Goal: Task Accomplishment & Management: Use online tool/utility

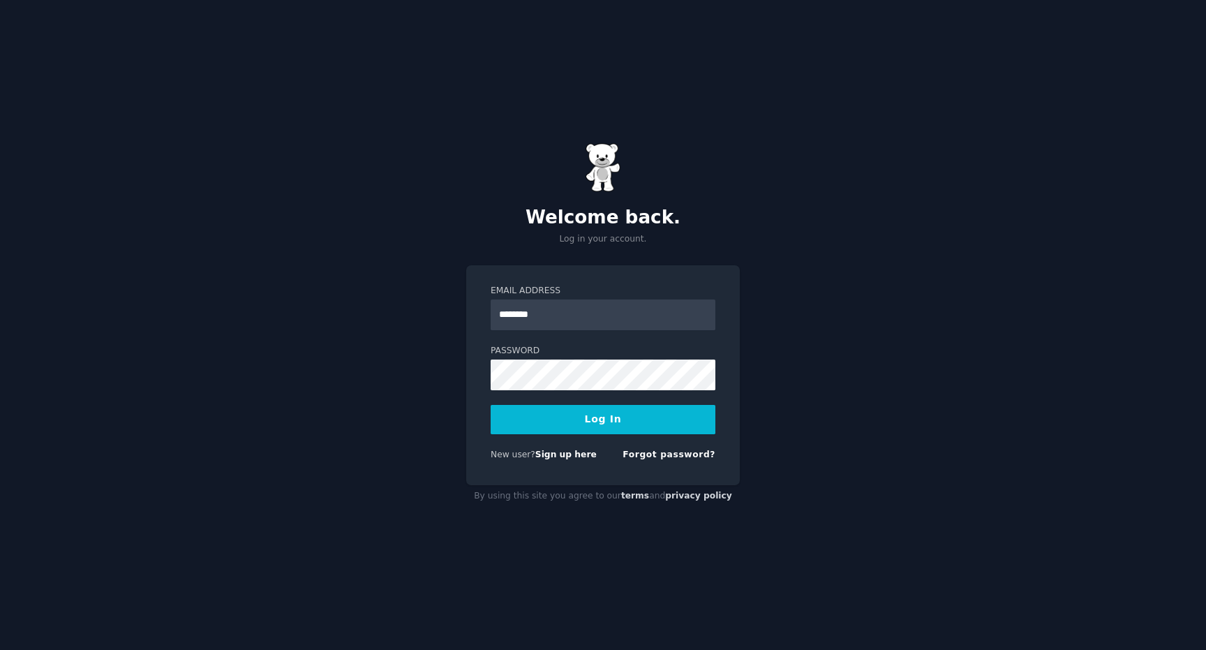
type input "**********"
click at [491, 405] on button "Log In" at bounding box center [603, 419] width 225 height 29
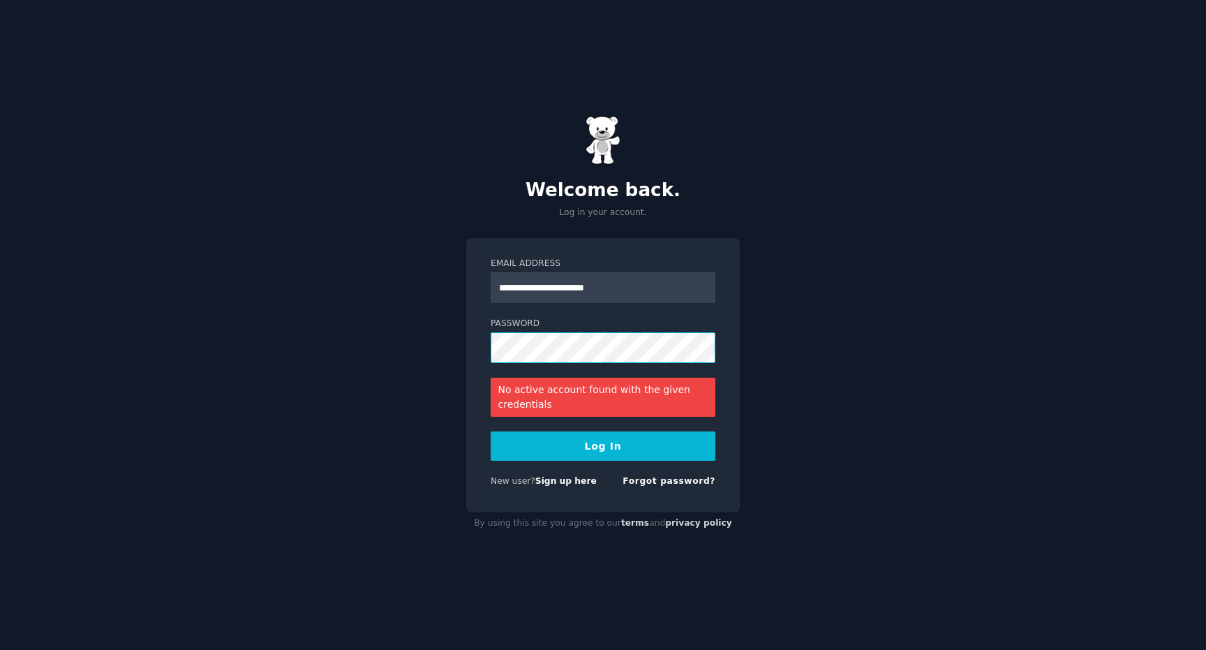
click at [491, 431] on button "Log In" at bounding box center [603, 445] width 225 height 29
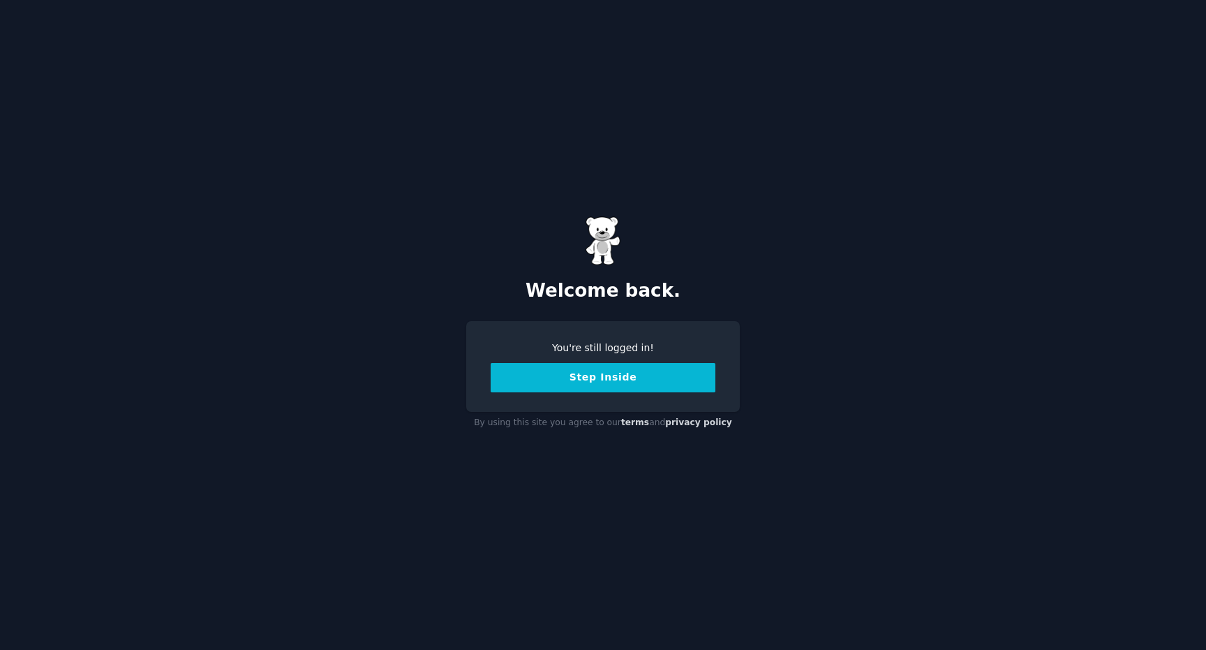
click at [606, 389] on button "Step Inside" at bounding box center [603, 377] width 225 height 29
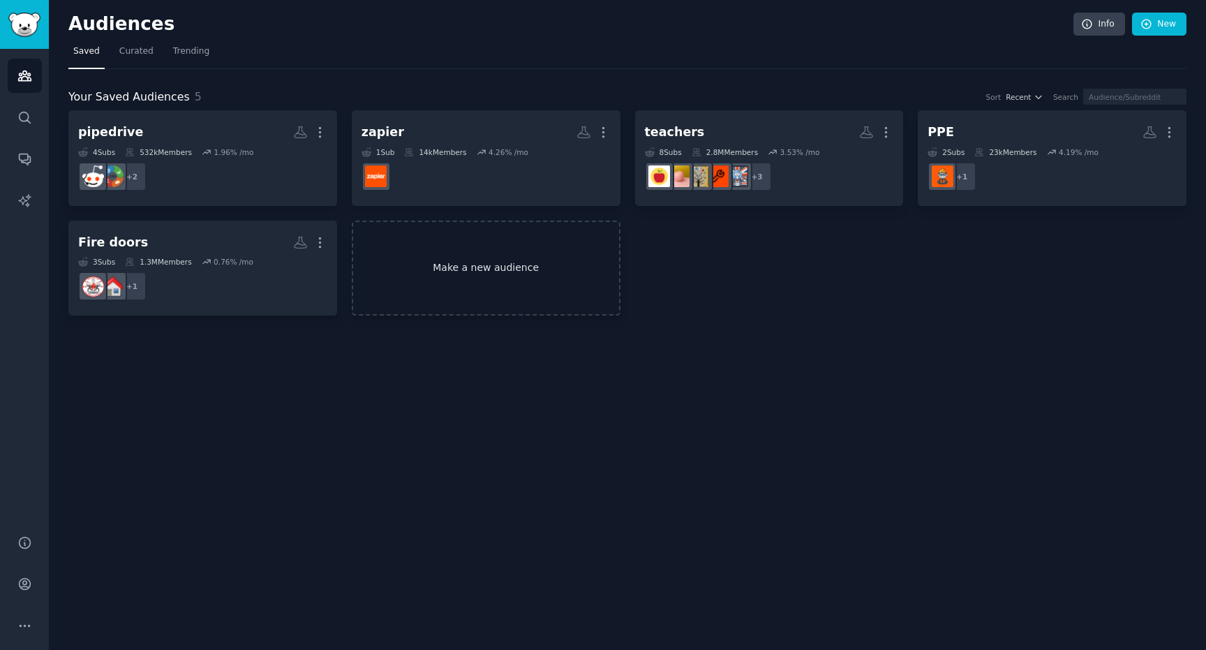
click at [507, 259] on link "Make a new audience" at bounding box center [486, 269] width 269 height 96
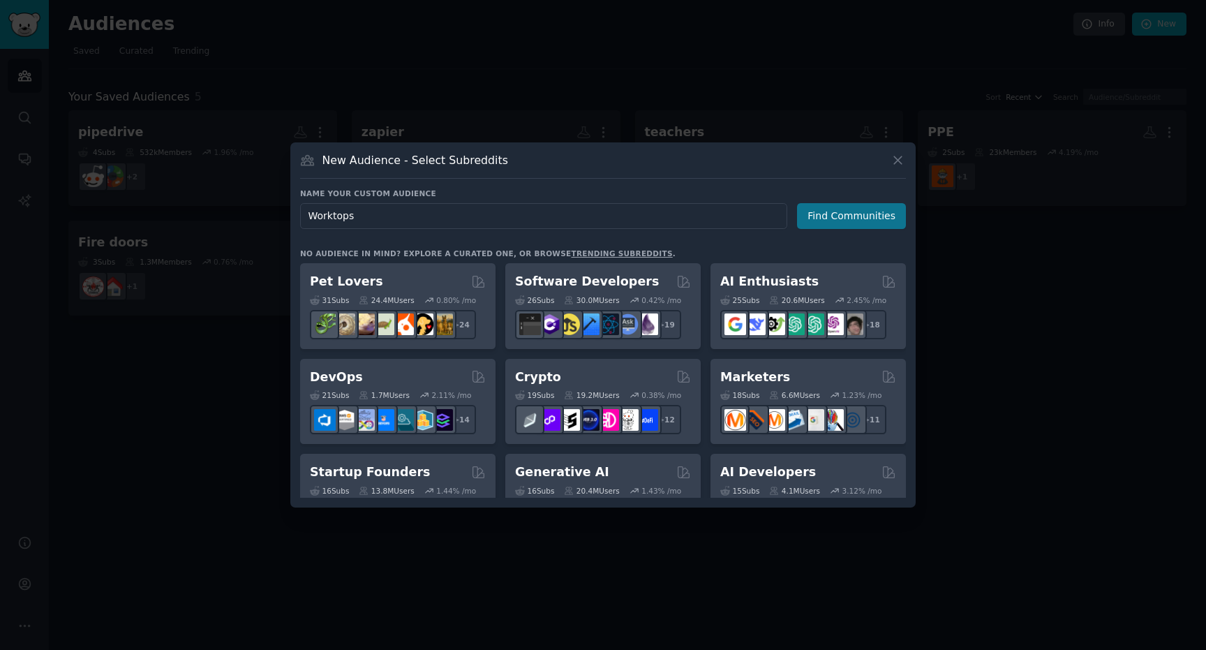
type input "Worktops"
click at [853, 221] on button "Find Communities" at bounding box center [851, 216] width 109 height 26
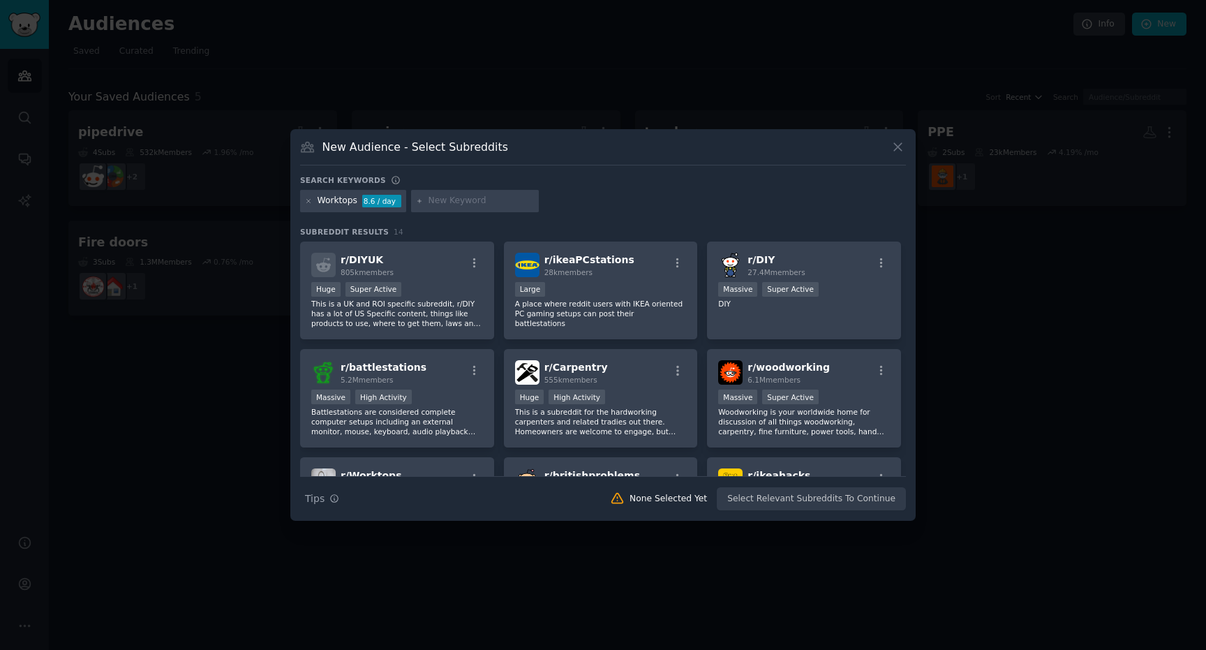
click at [447, 200] on input "text" at bounding box center [481, 201] width 106 height 13
type input "countertop"
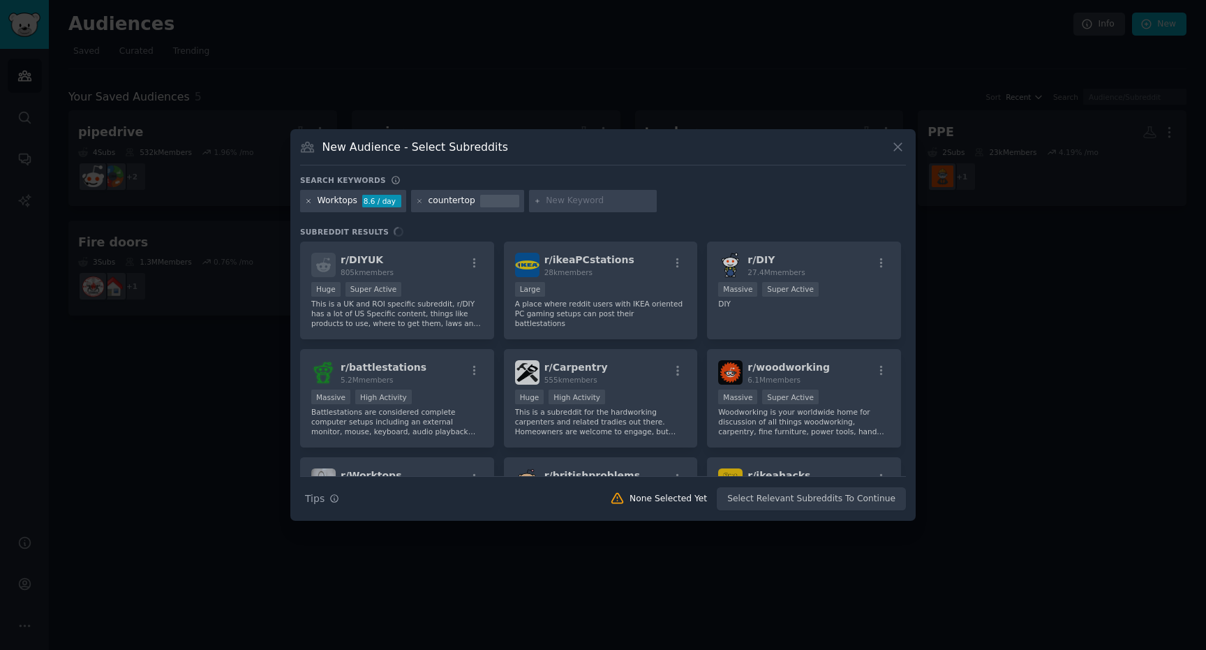
click at [309, 200] on icon at bounding box center [309, 201] width 8 height 8
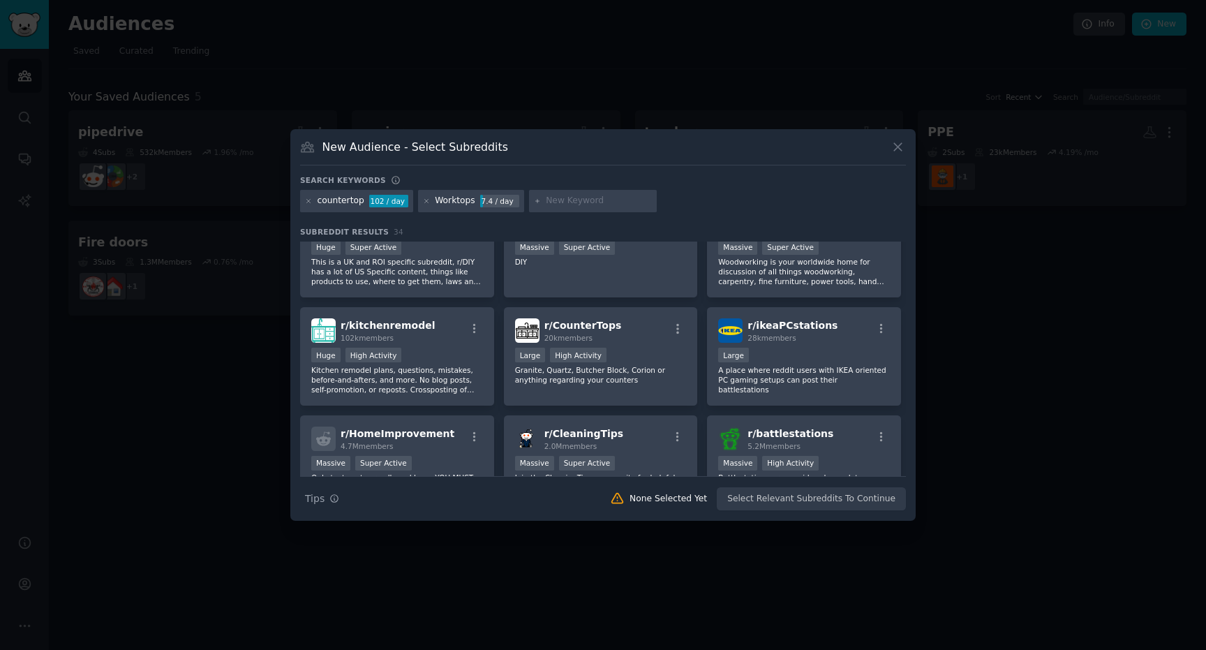
scroll to position [59, 0]
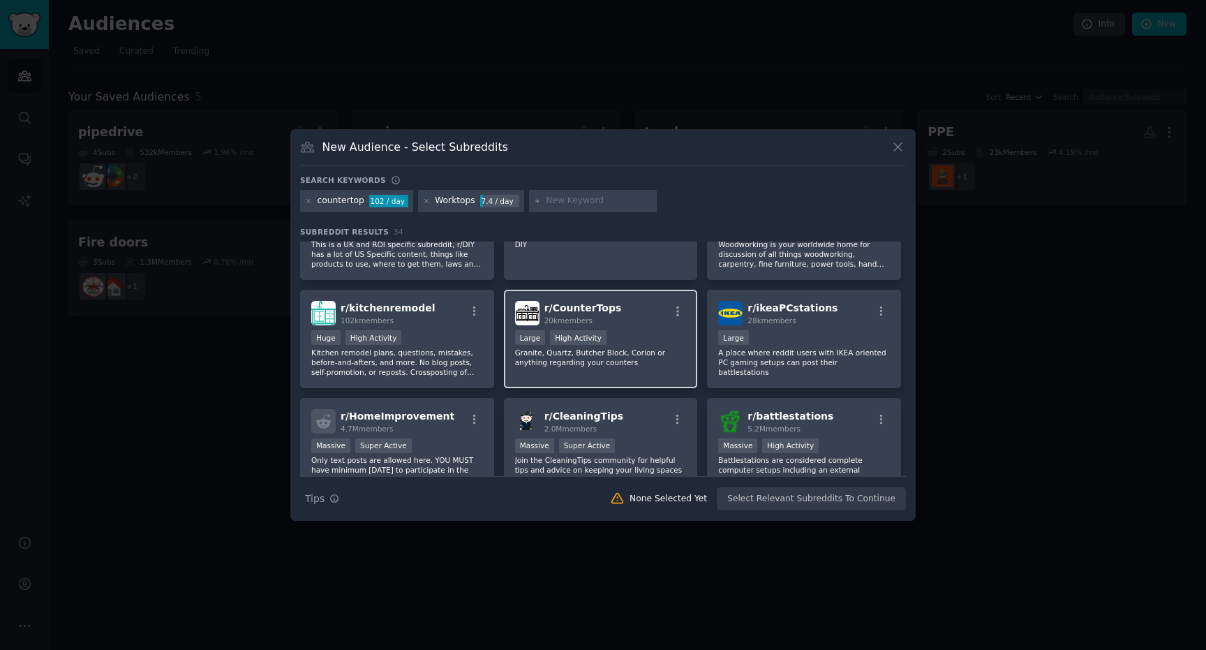
click at [583, 307] on span "r/ CounterTops" at bounding box center [582, 307] width 77 height 11
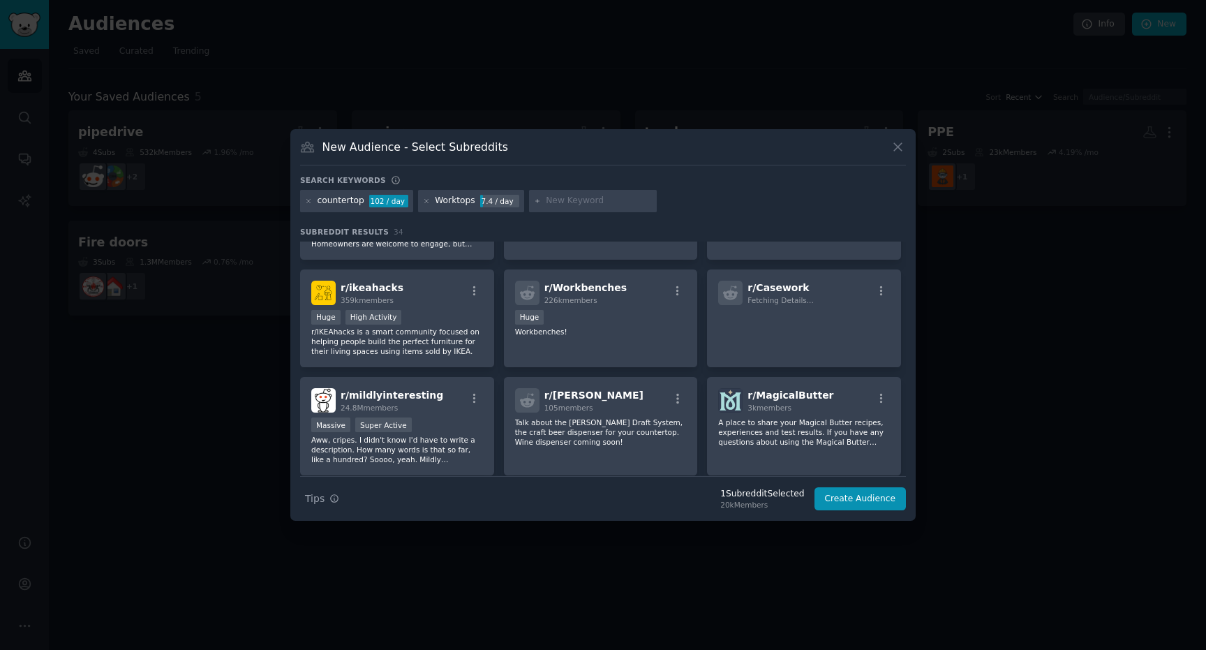
scroll to position [0, 0]
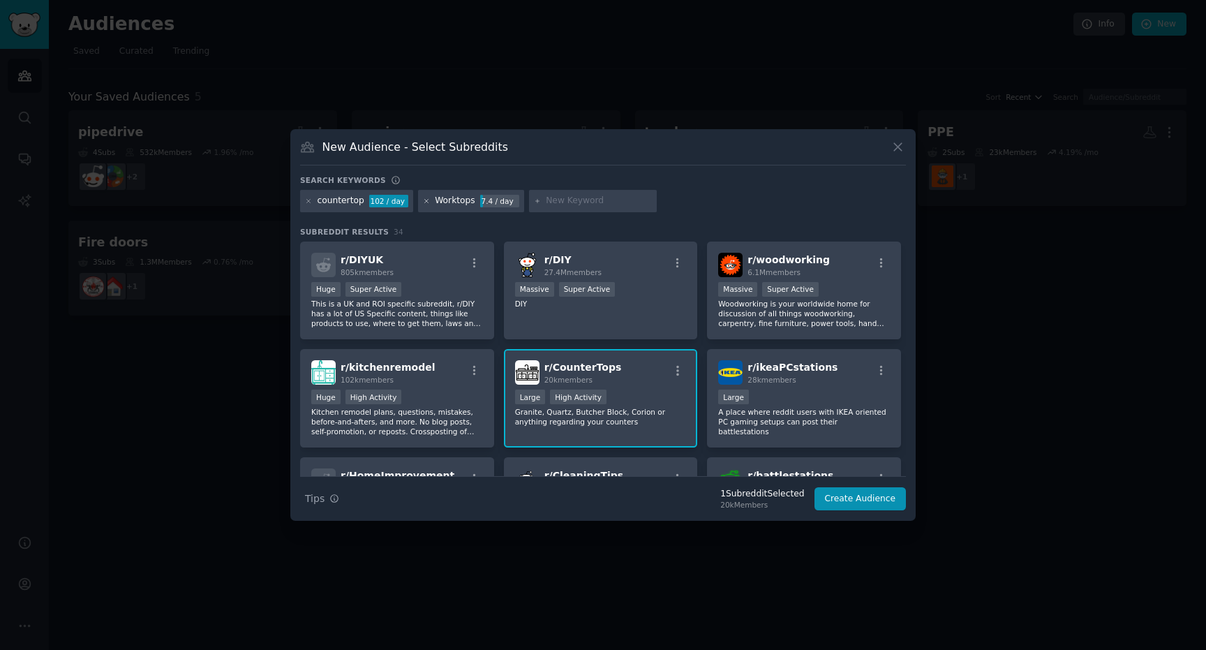
click at [424, 200] on icon at bounding box center [427, 201] width 8 height 8
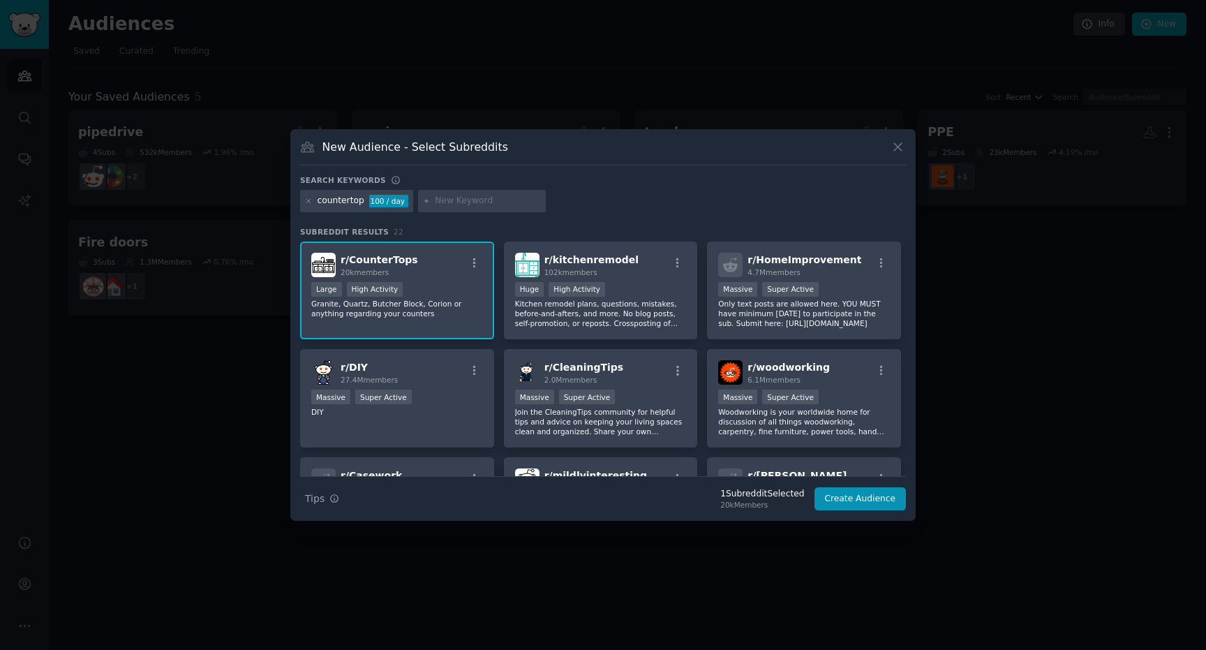
click at [485, 198] on input "text" at bounding box center [488, 201] width 106 height 13
type input "worktop"
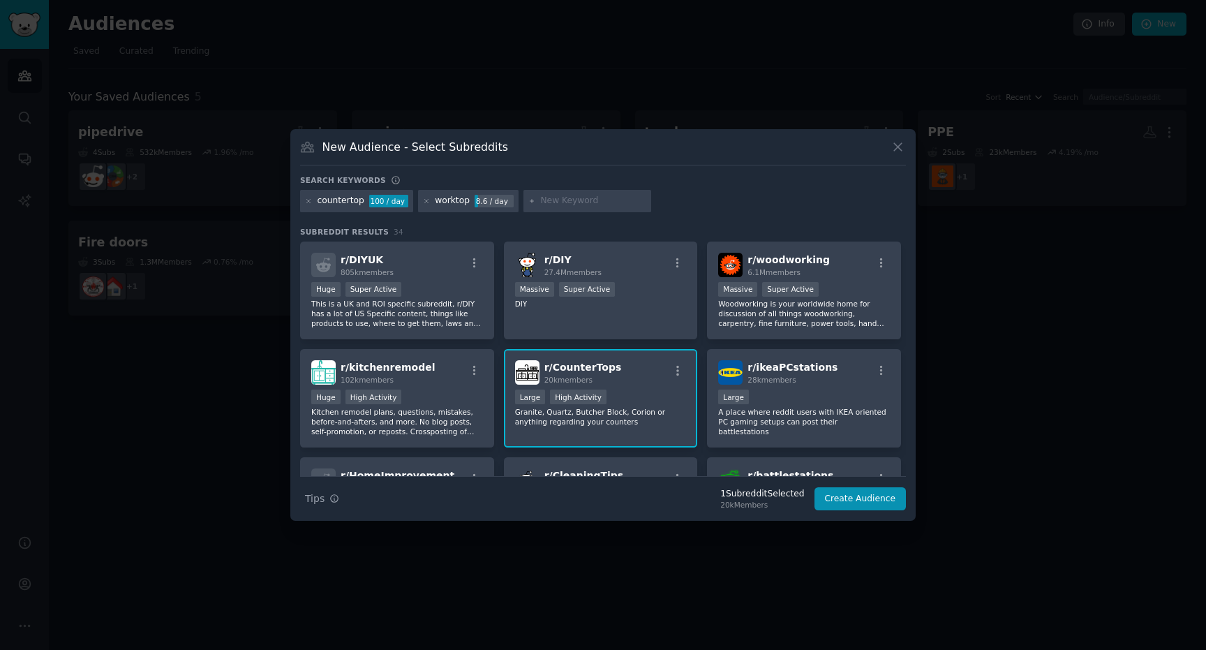
click at [454, 200] on div "worktop" at bounding box center [452, 201] width 35 height 13
click at [308, 199] on icon at bounding box center [309, 201] width 8 height 8
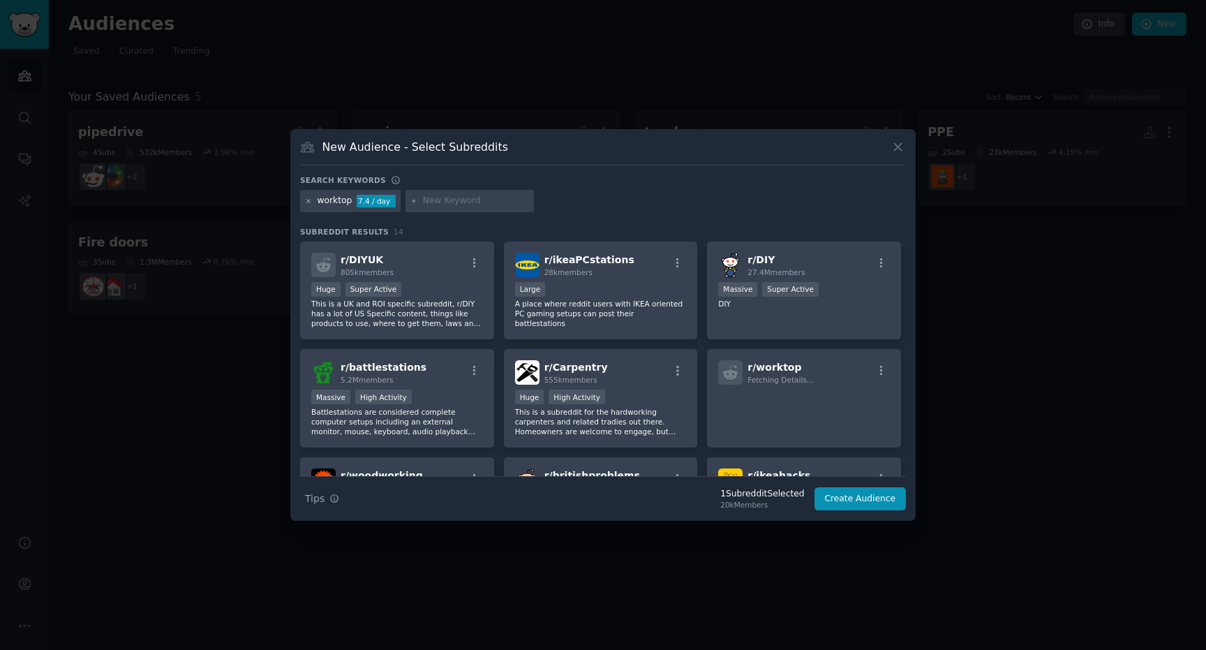
click at [307, 197] on icon at bounding box center [309, 201] width 8 height 8
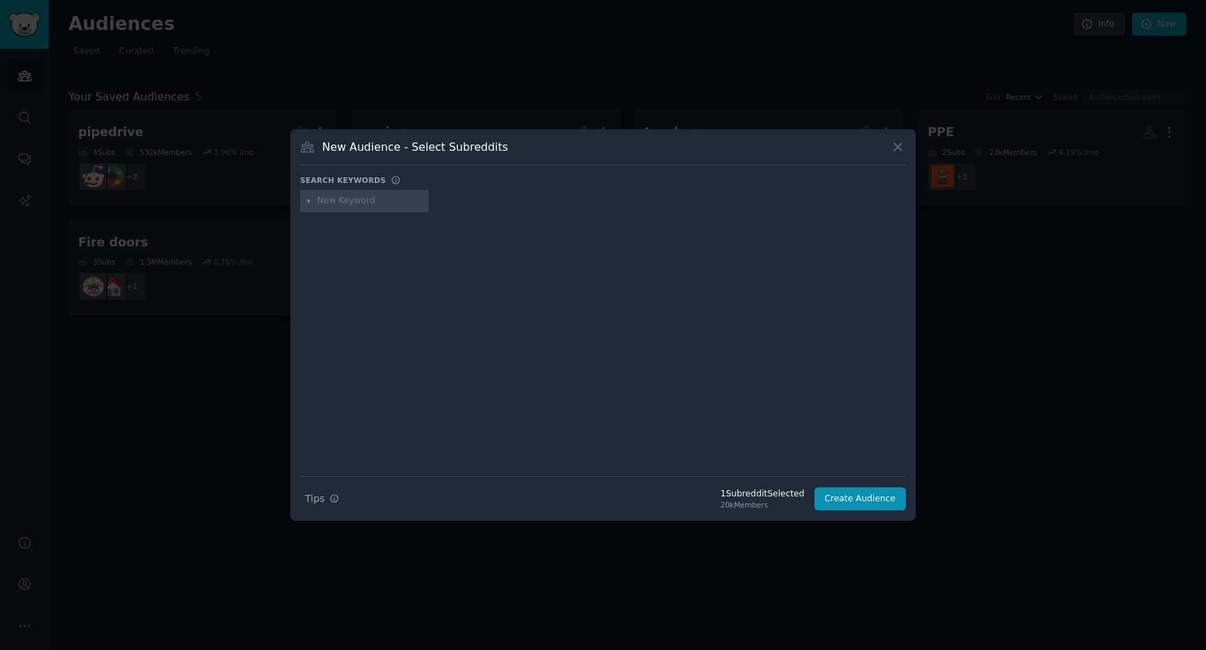
click at [338, 201] on input "text" at bounding box center [371, 201] width 106 height 13
type input "gran"
paste input "granite"
type input "granite"
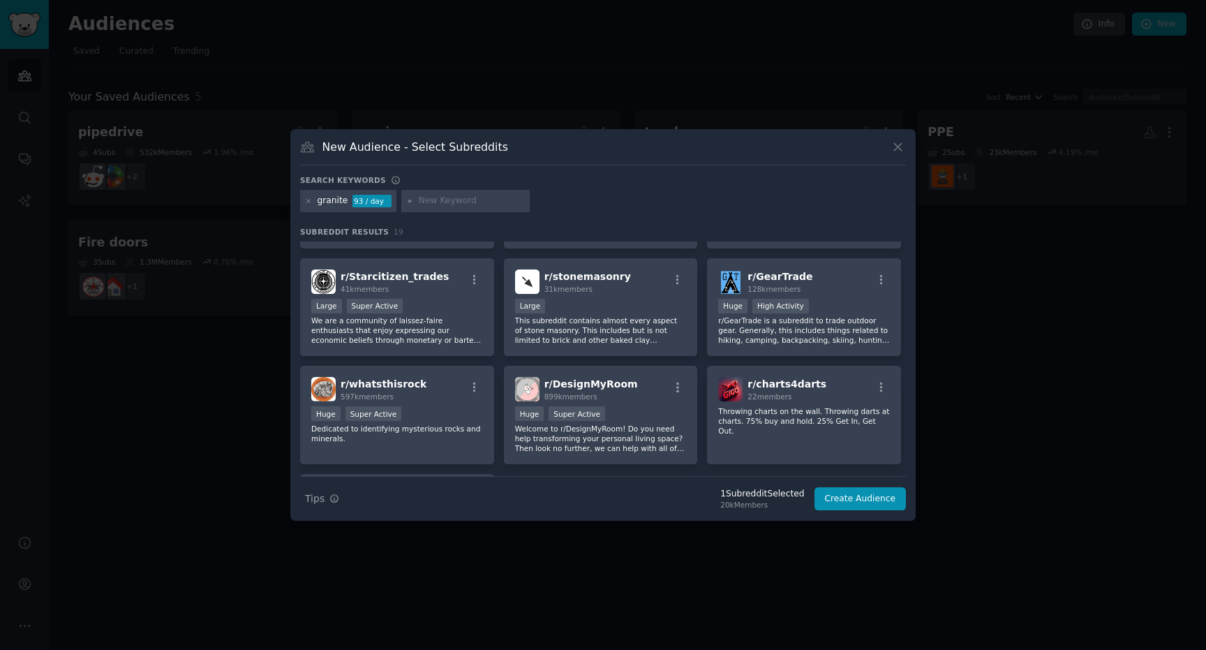
scroll to position [407, 0]
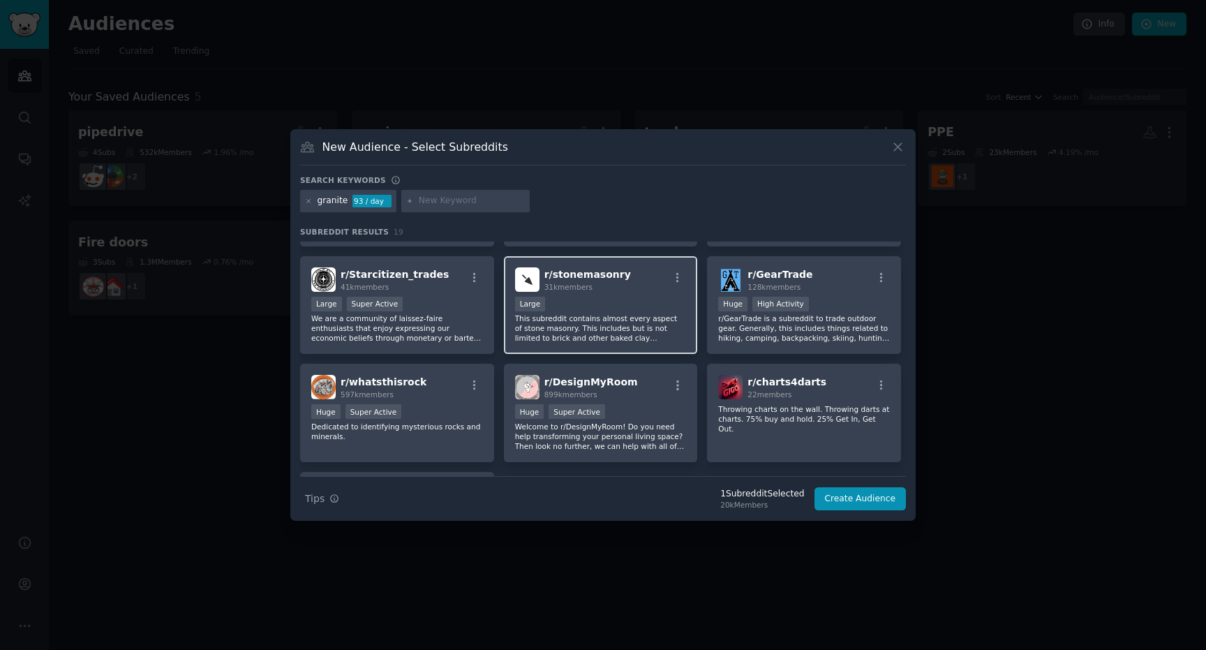
click at [577, 276] on span "r/ stonemasonry" at bounding box center [587, 274] width 87 height 11
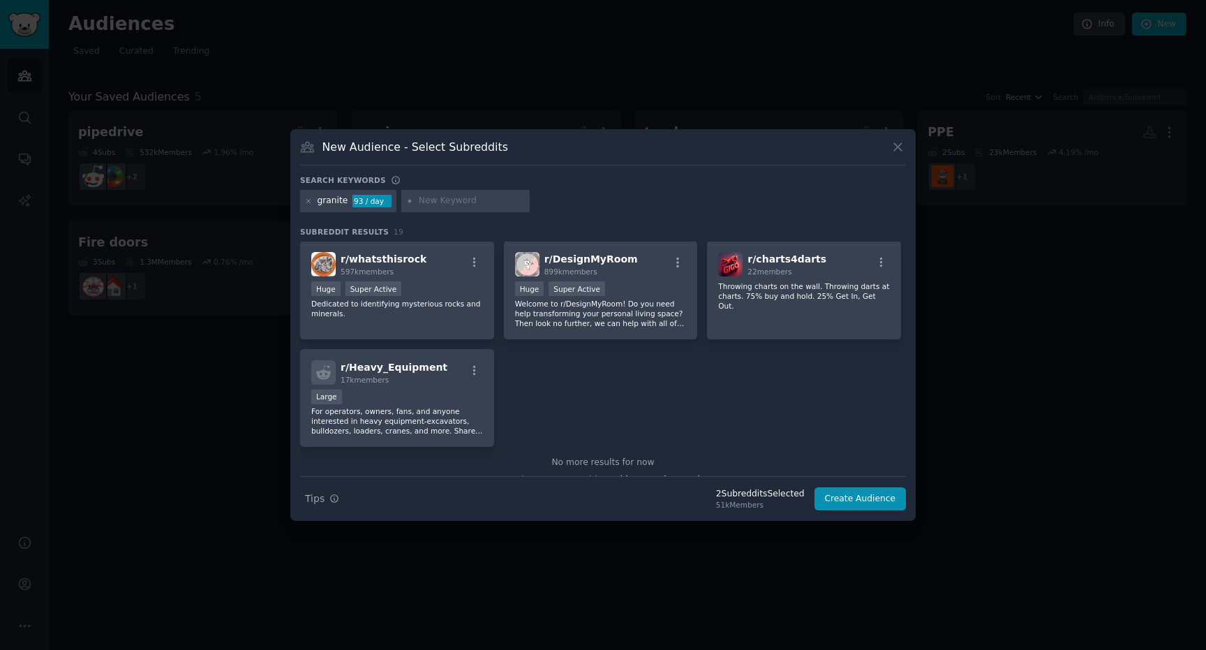
scroll to position [0, 0]
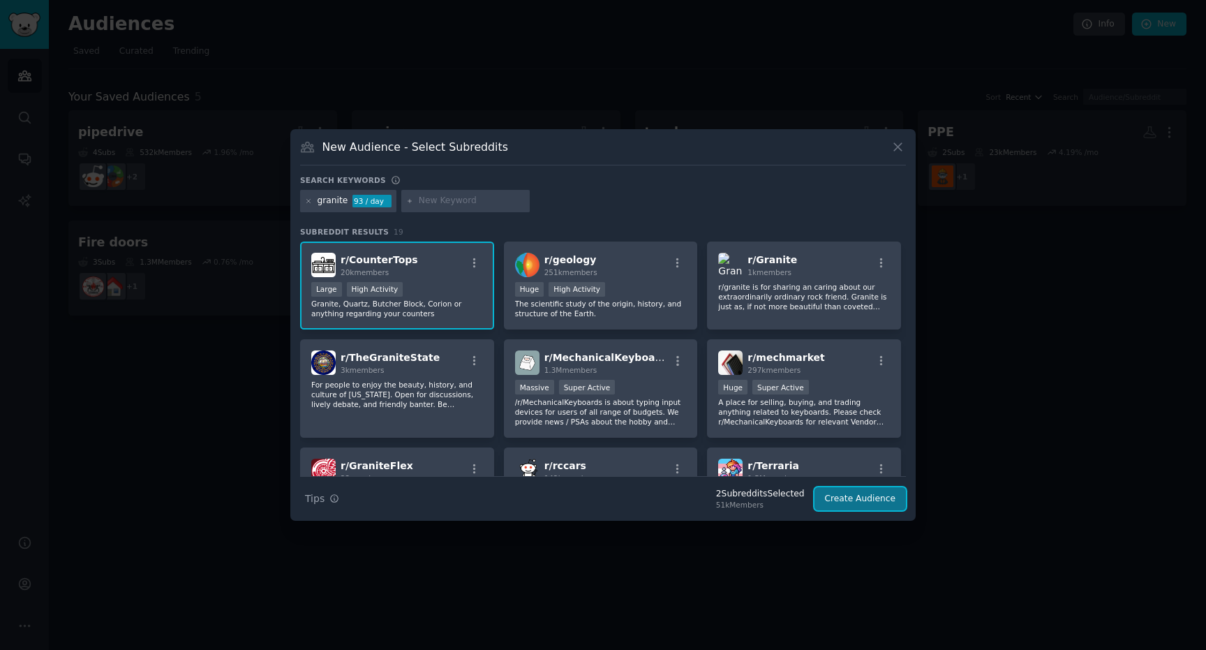
click at [845, 502] on button "Create Audience" at bounding box center [860, 499] width 92 height 24
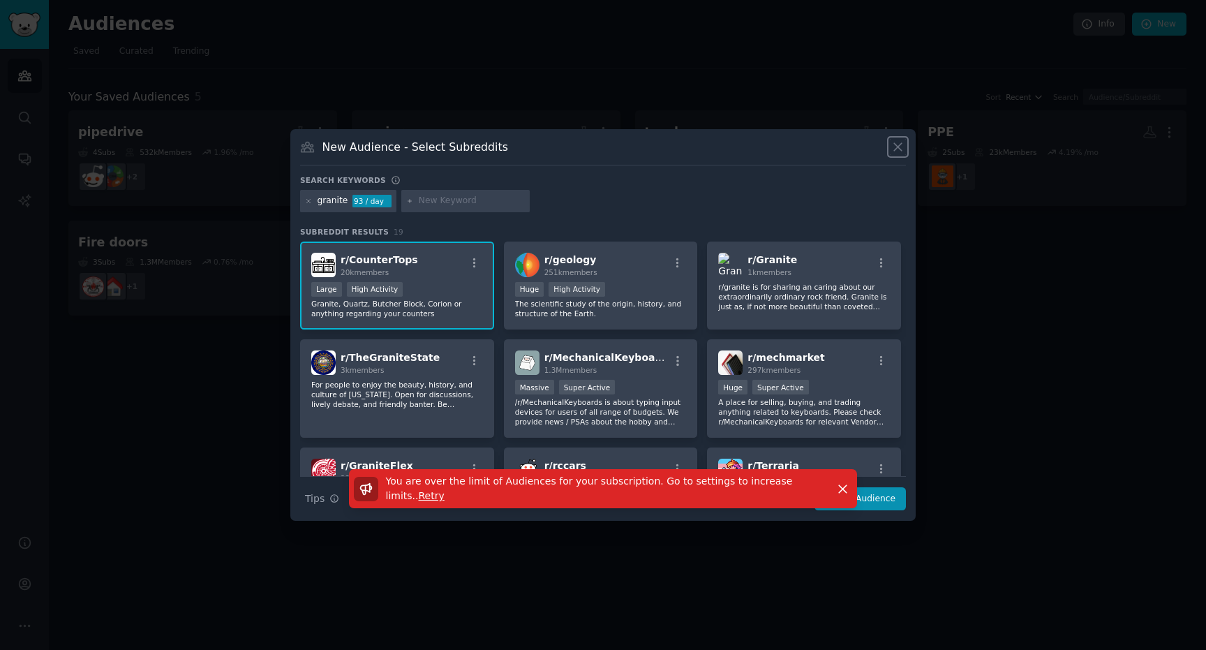
click at [904, 142] on icon at bounding box center [897, 147] width 15 height 15
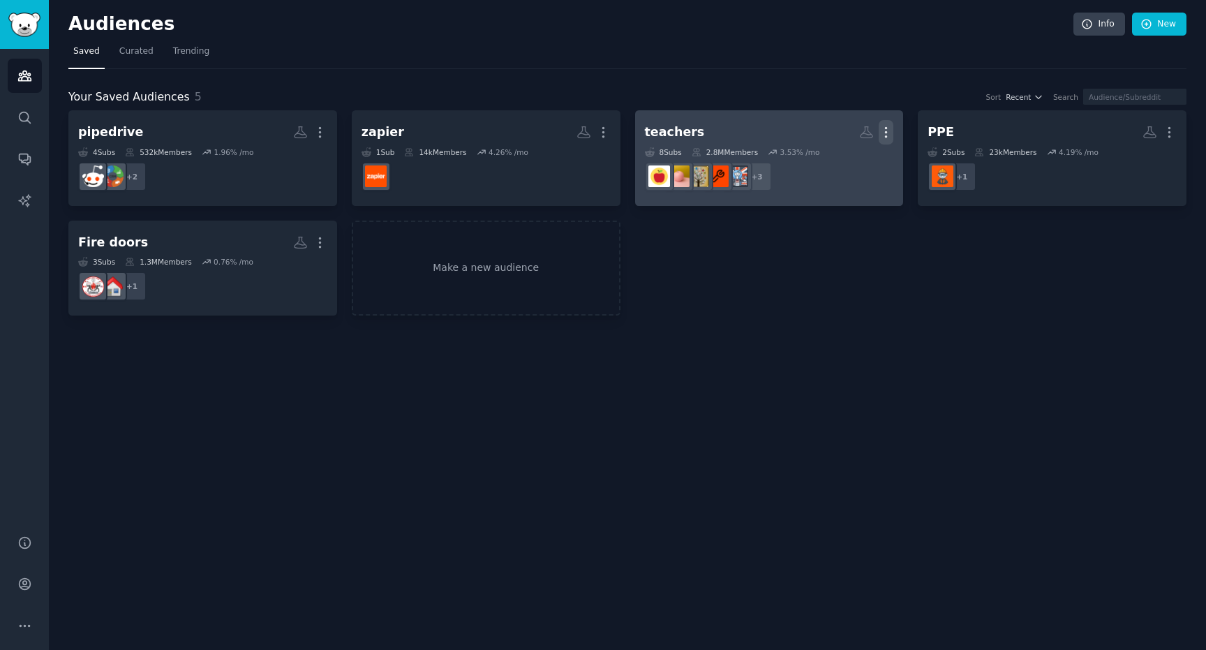
click at [886, 130] on icon "button" at bounding box center [886, 132] width 15 height 15
click at [849, 164] on p "Delete" at bounding box center [848, 161] width 32 height 15
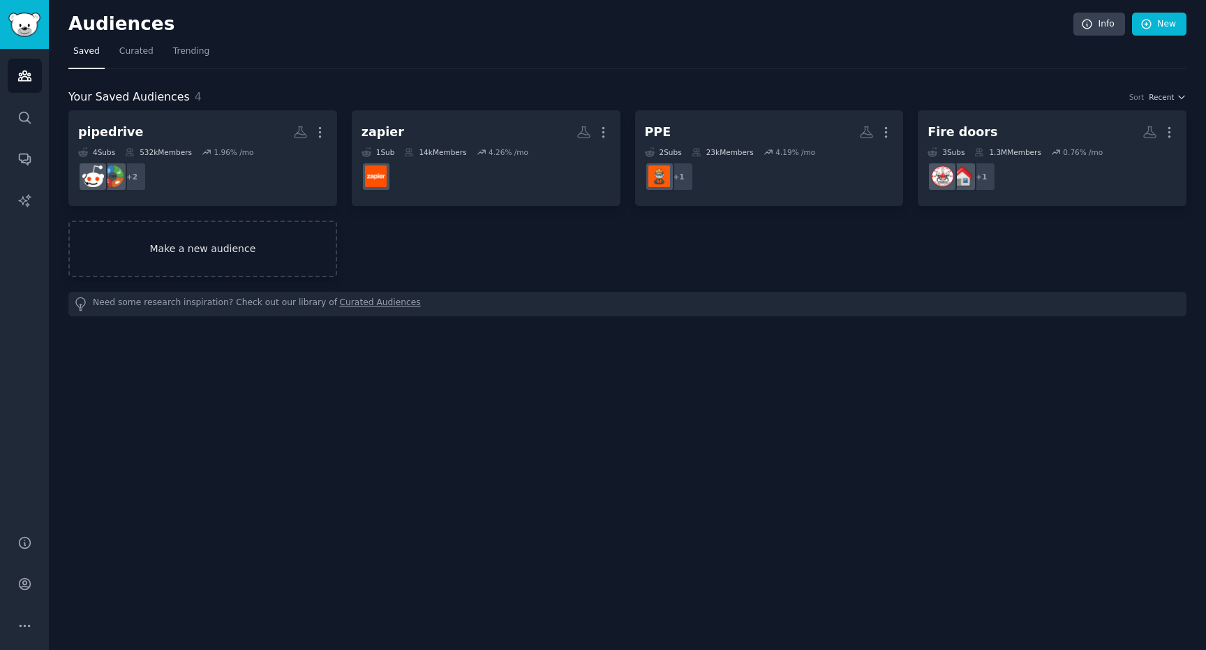
click at [203, 252] on link "Make a new audience" at bounding box center [202, 249] width 269 height 57
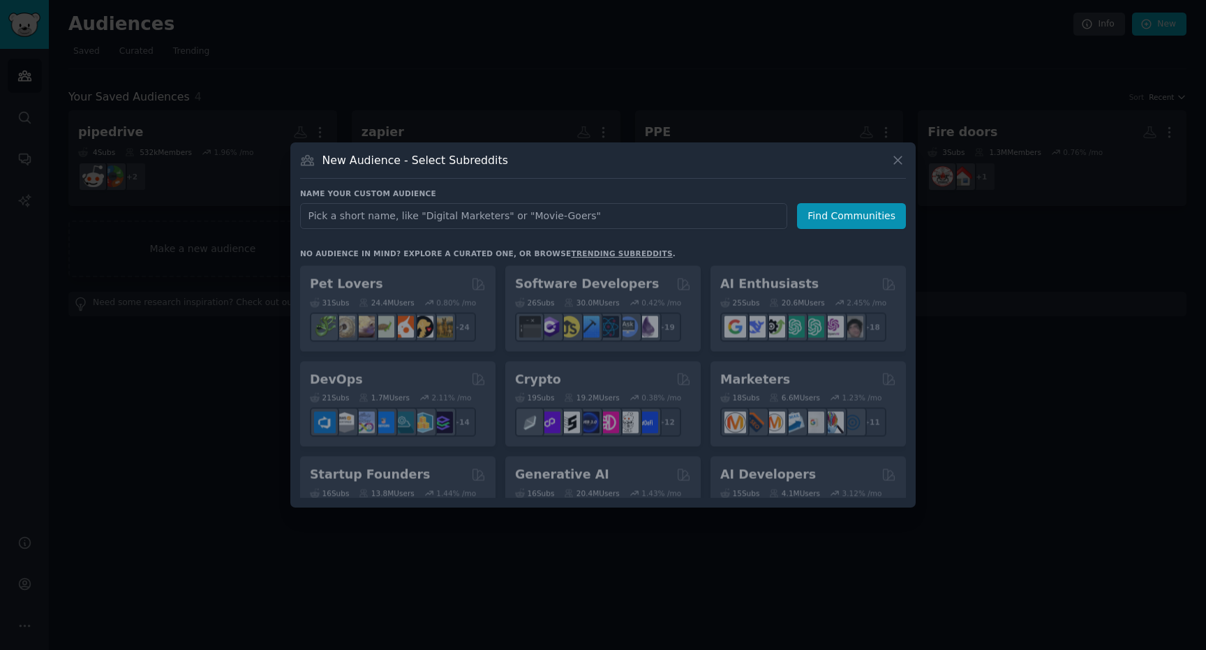
click at [378, 220] on input "text" at bounding box center [543, 216] width 487 height 26
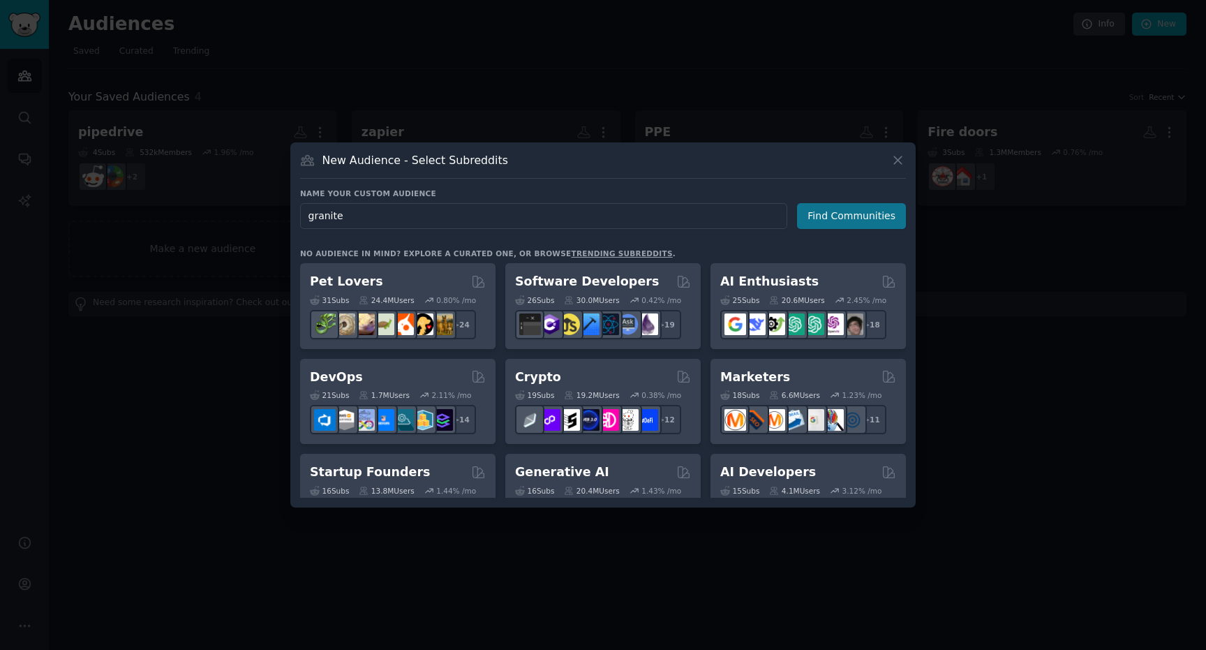
type input "granite"
click at [847, 219] on button "Find Communities" at bounding box center [851, 216] width 109 height 26
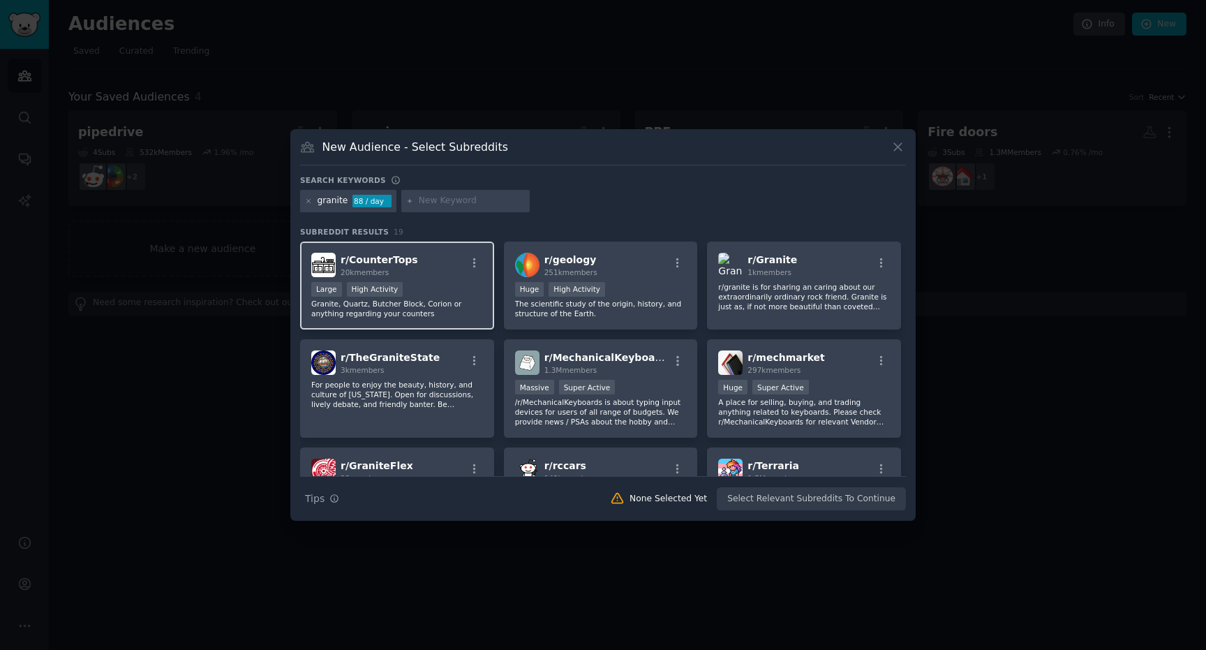
click at [440, 283] on div "Large High Activity" at bounding box center [397, 290] width 172 height 17
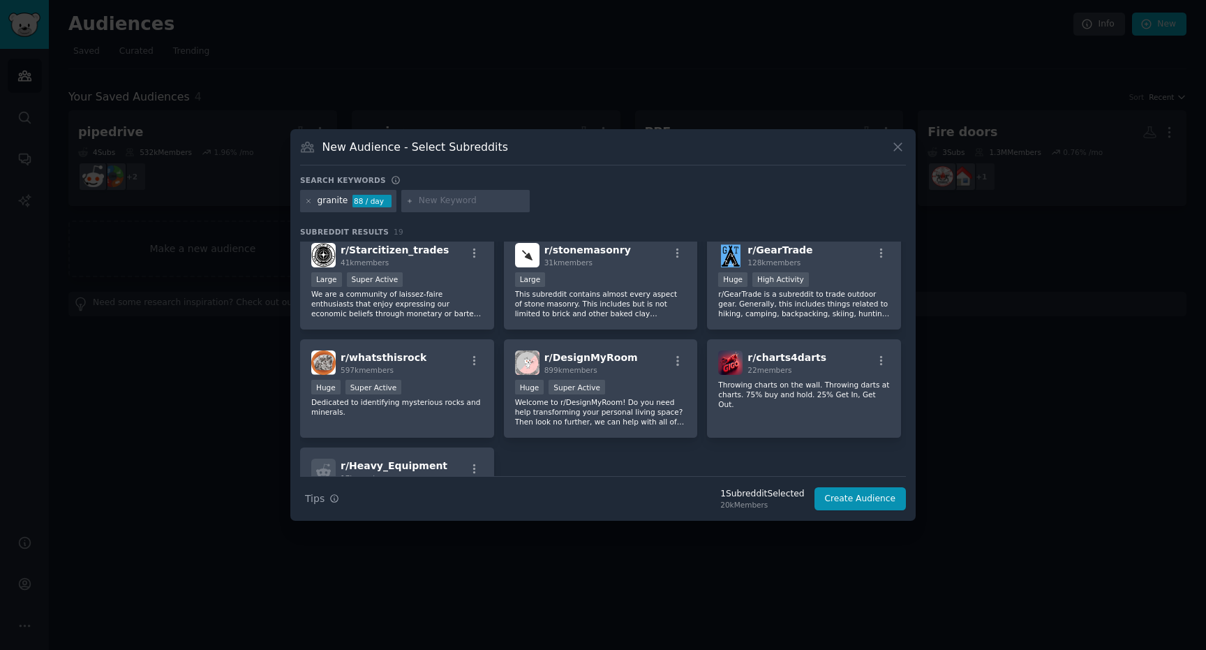
scroll to position [432, 0]
click at [567, 288] on p "This subreddit contains almost every aspect of stone masonry. This includes but…" at bounding box center [601, 302] width 172 height 29
click at [842, 498] on button "Create Audience" at bounding box center [860, 499] width 92 height 24
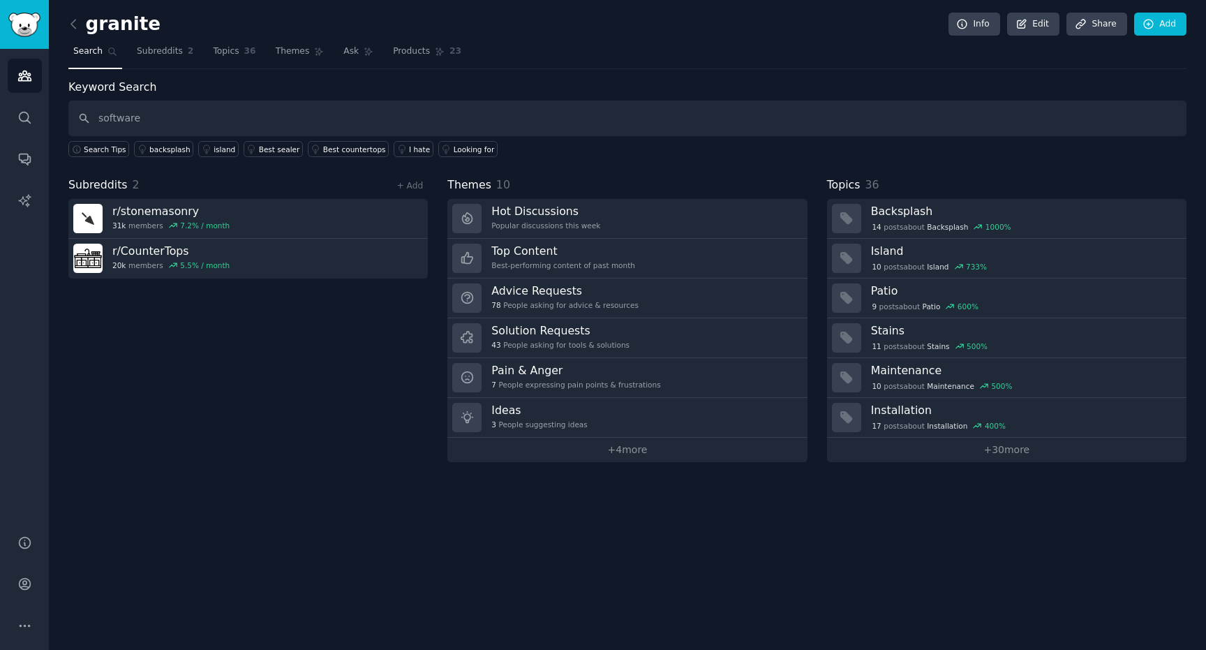
type input "software"
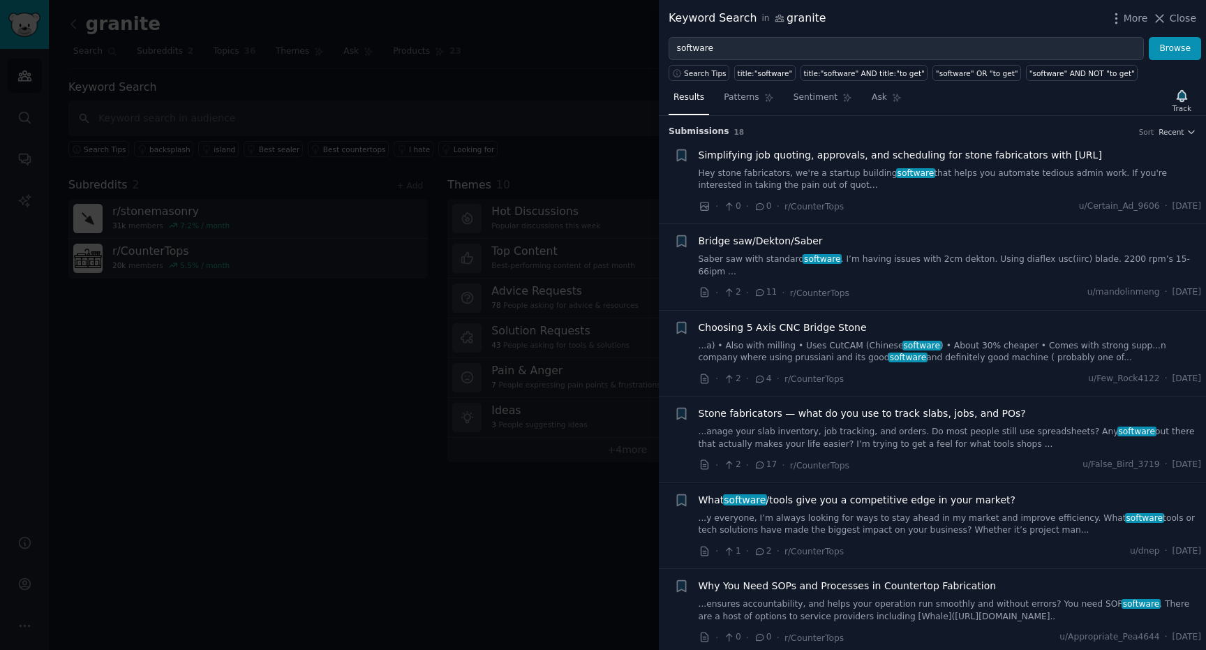
click at [969, 156] on span "Simplifying job quoting, approvals, and scheduling for stone fabricators with […" at bounding box center [900, 155] width 403 height 15
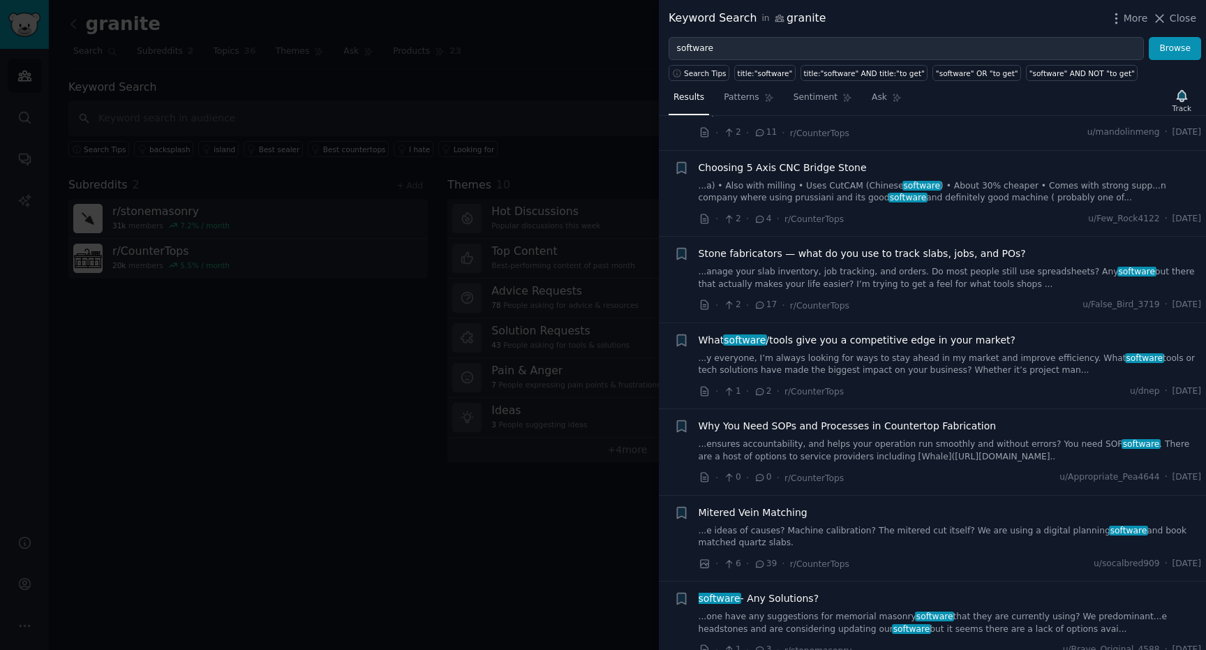
scroll to position [161, 0]
click at [977, 246] on span "Stone fabricators — what do you use to track slabs, jobs, and POs?" at bounding box center [862, 253] width 327 height 15
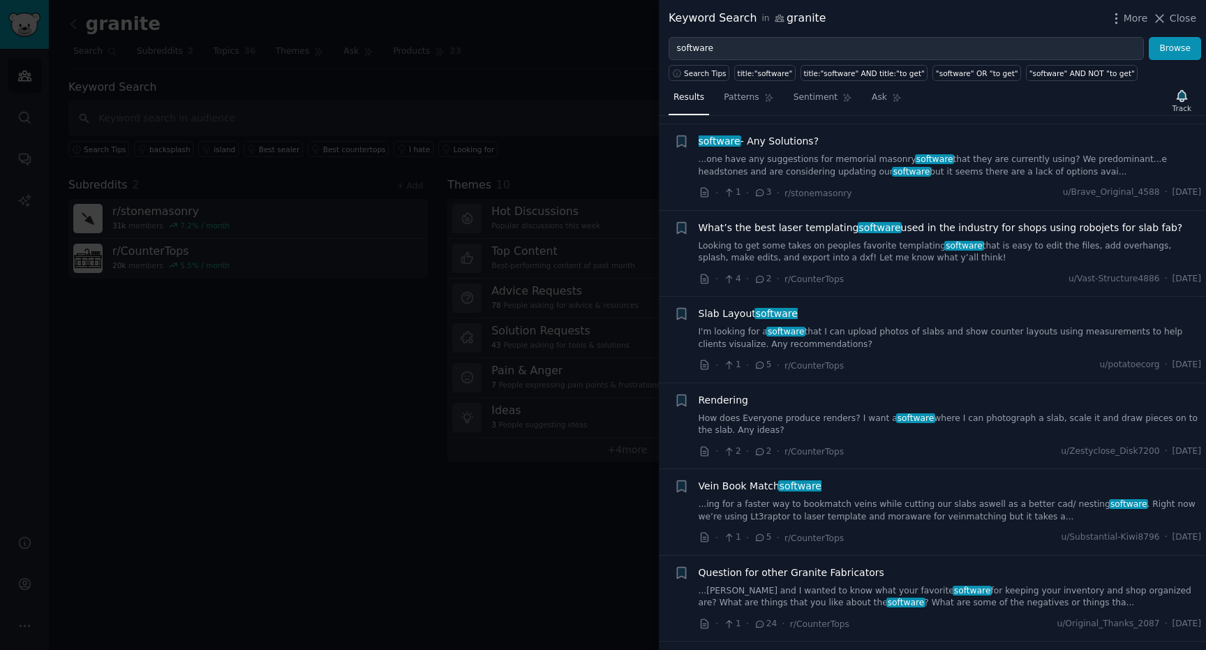
scroll to position [624, 0]
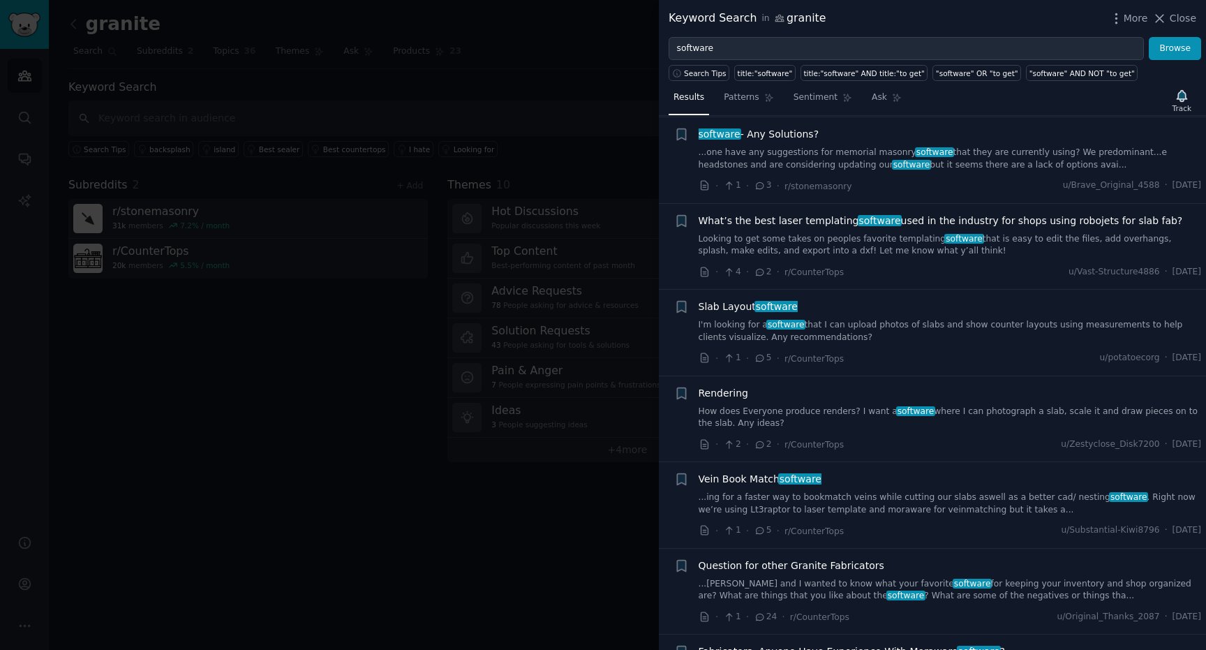
click at [779, 301] on span "software" at bounding box center [776, 306] width 45 height 11
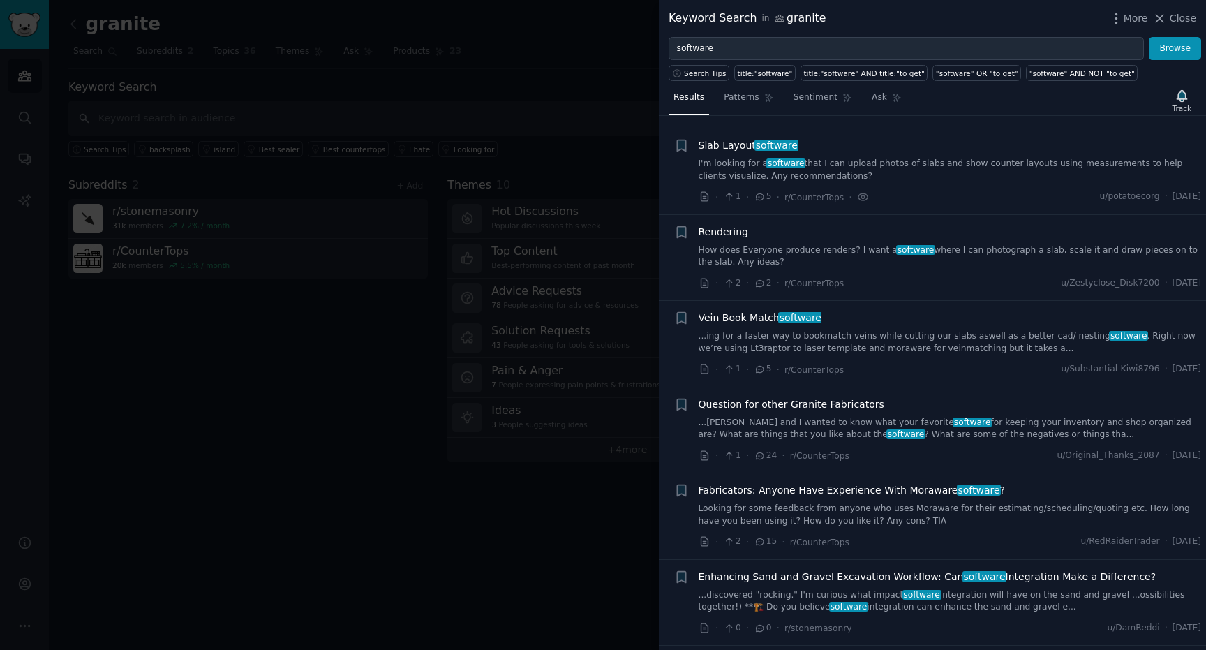
scroll to position [785, 0]
click at [728, 225] on span "Rendering" at bounding box center [724, 232] width 50 height 15
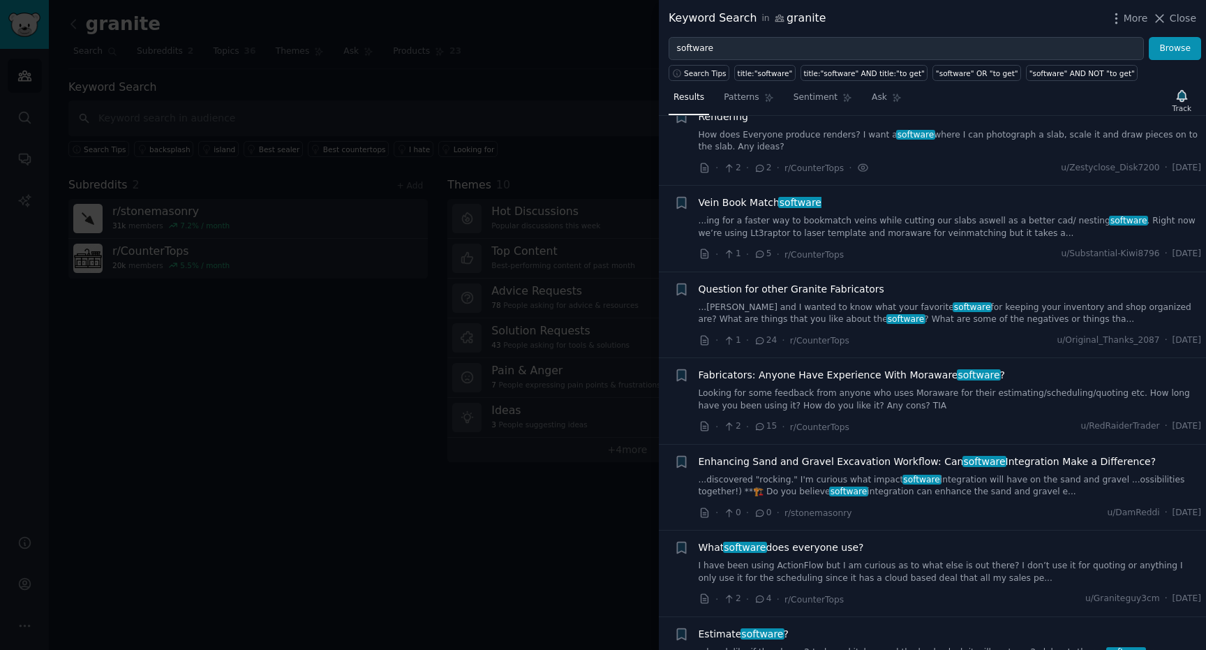
scroll to position [902, 0]
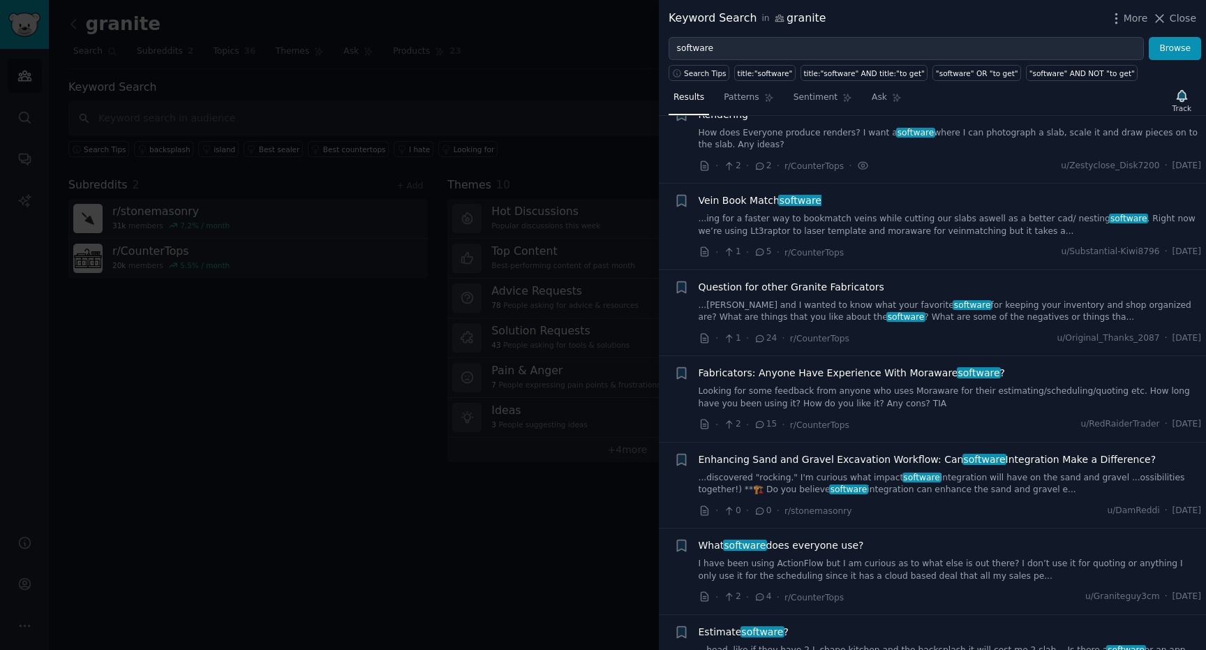
click at [844, 280] on span "Question for other Granite Fabricators" at bounding box center [792, 287] width 186 height 15
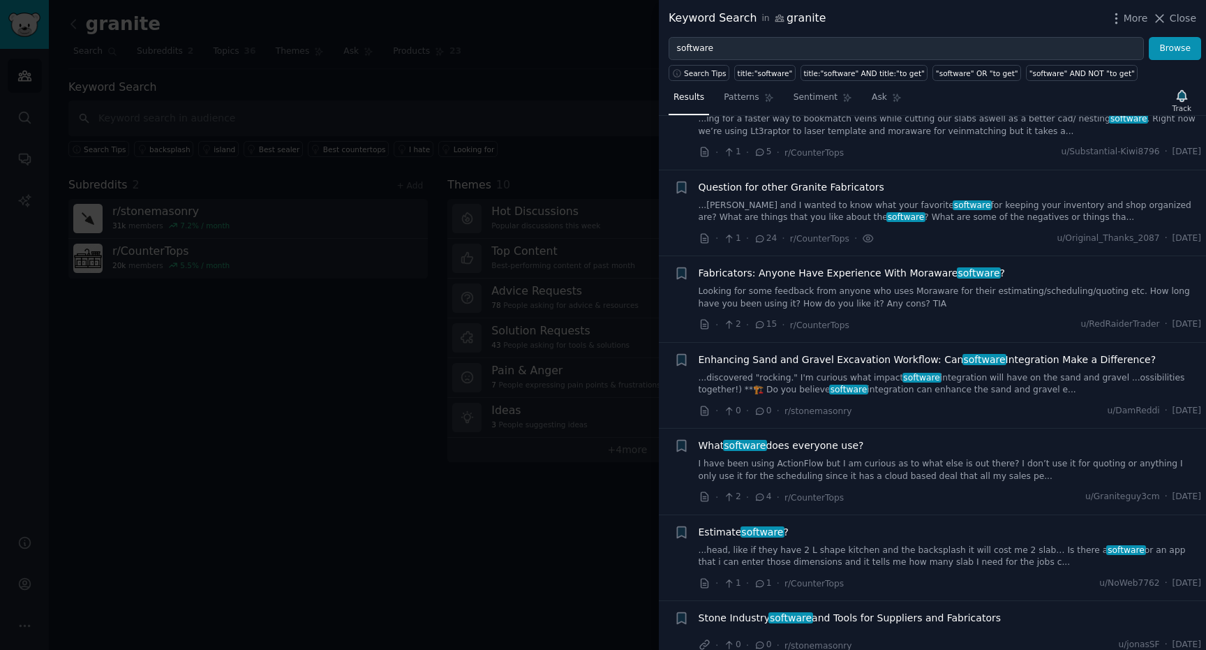
scroll to position [1003, 0]
click at [906, 265] on span "Fabricators: Anyone Have Experience With Moraware software ?" at bounding box center [852, 272] width 307 height 15
click at [828, 438] on span "What software does everyone use?" at bounding box center [781, 445] width 165 height 15
click at [772, 525] on span "software" at bounding box center [762, 530] width 45 height 11
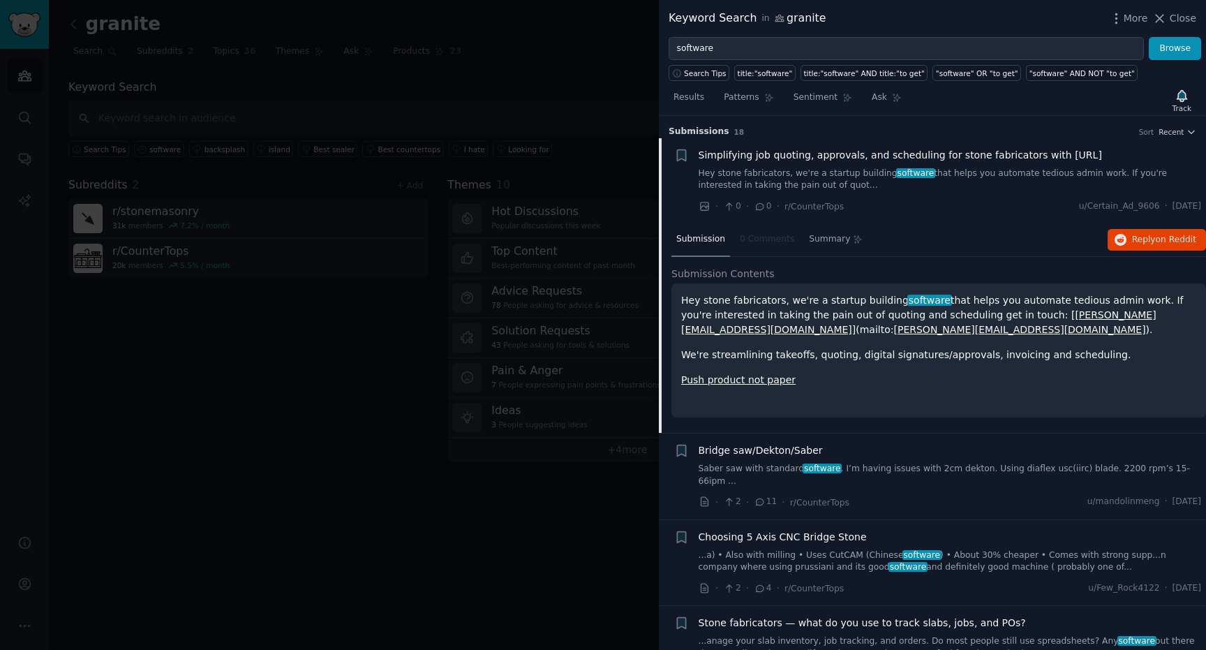
click at [925, 328] on p "Hey stone fabricators, we're a startup building software that helps you automat…" at bounding box center [938, 315] width 515 height 44
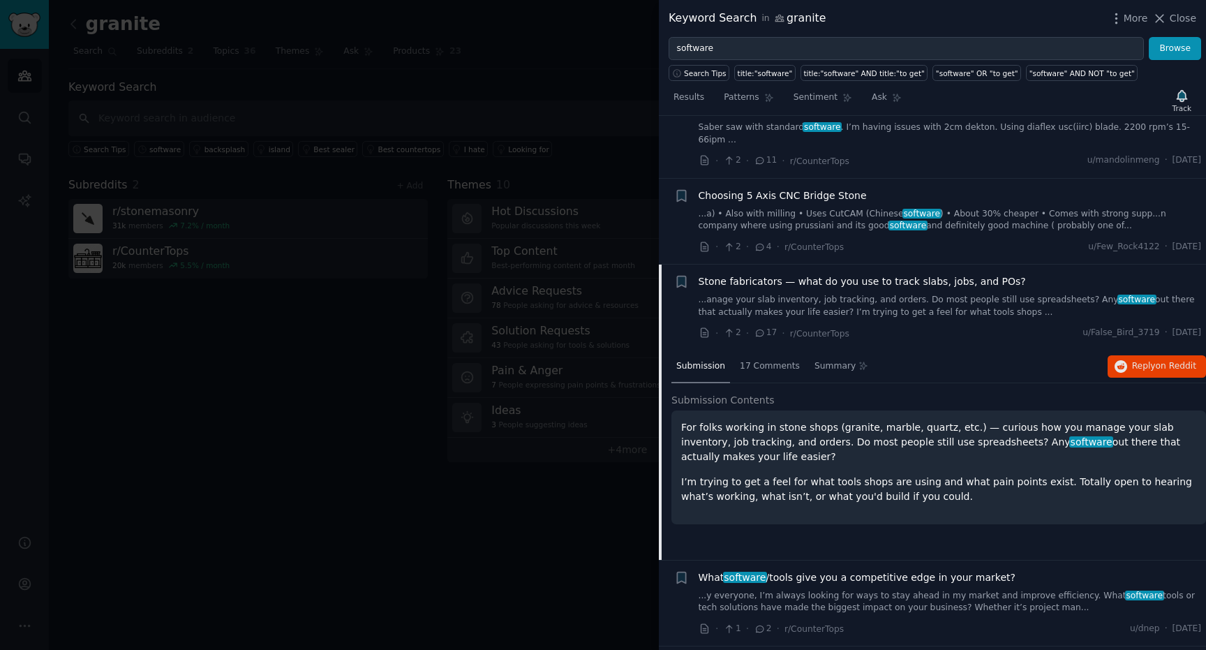
scroll to position [152, 0]
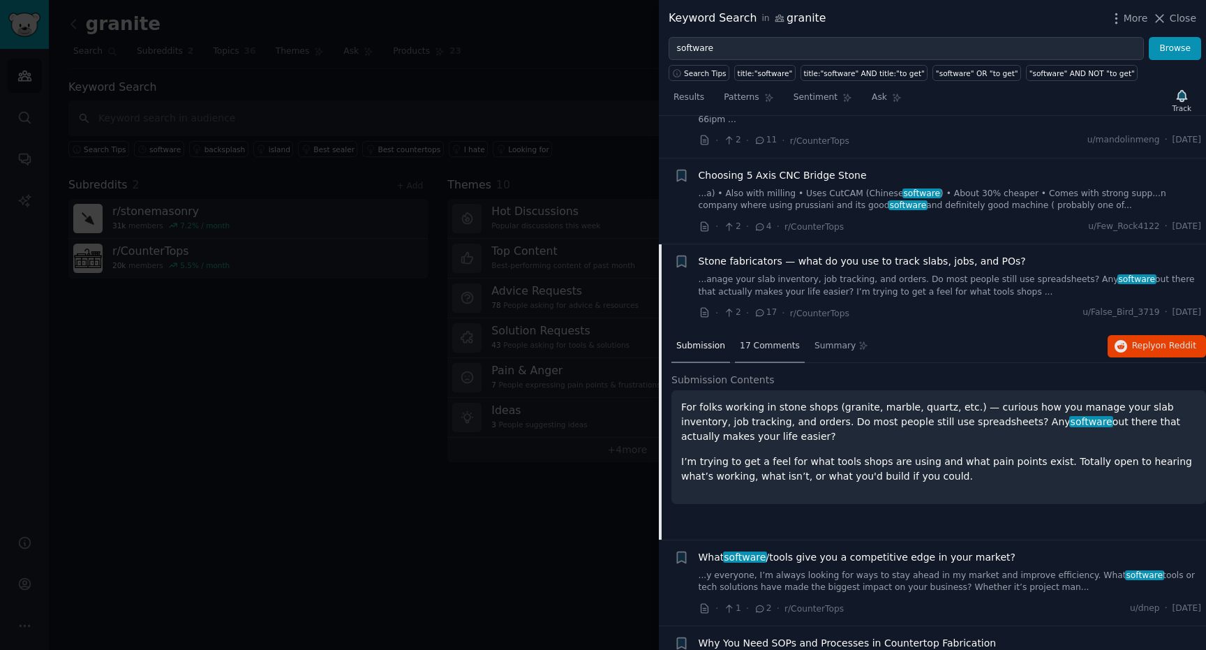
click at [772, 340] on span "17 Comments" at bounding box center [770, 346] width 60 height 13
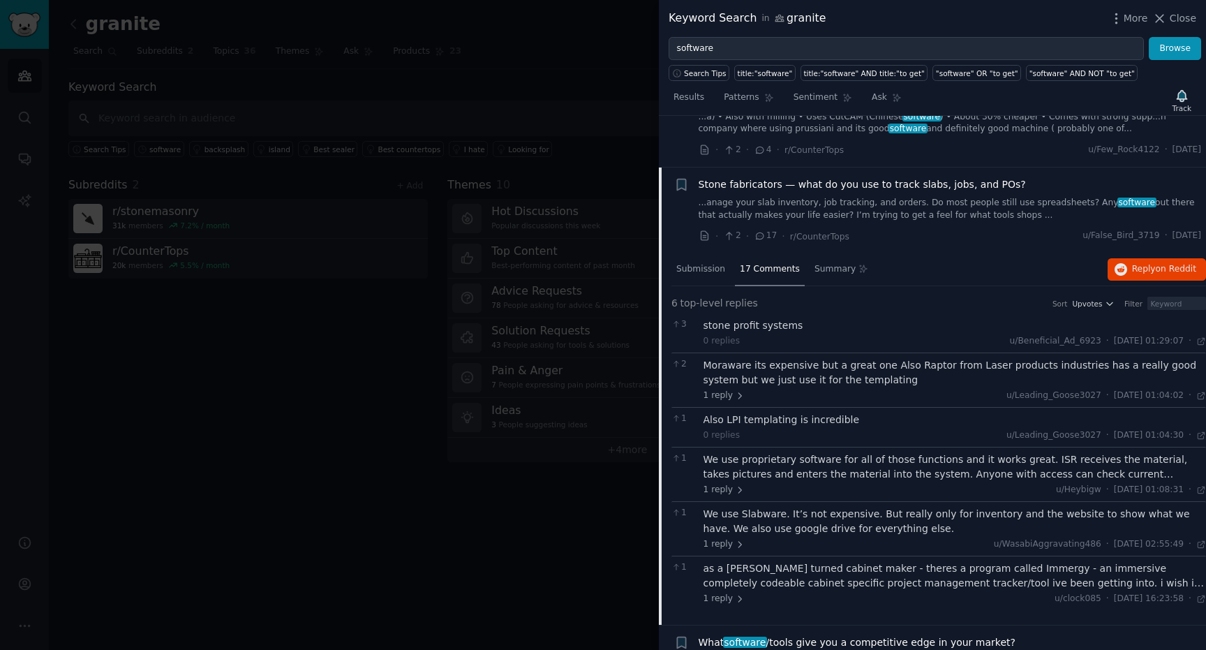
scroll to position [228, 0]
click at [709, 254] on div "Submission" at bounding box center [700, 270] width 59 height 33
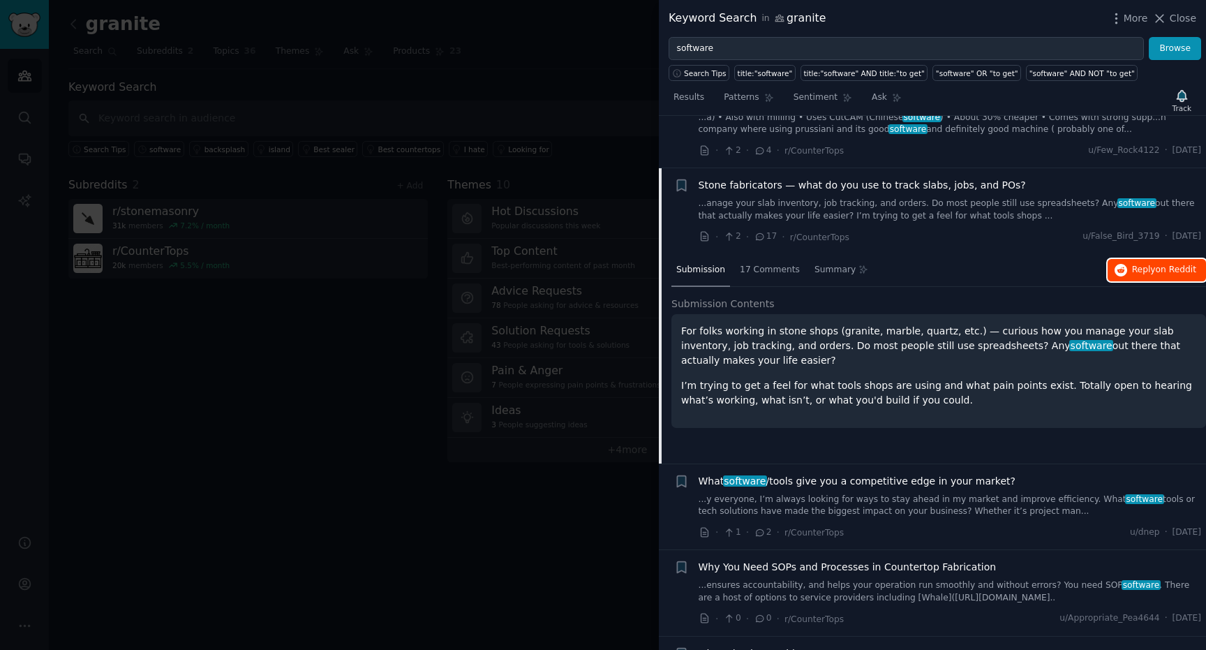
click at [1156, 264] on span "on Reddit" at bounding box center [1176, 269] width 40 height 10
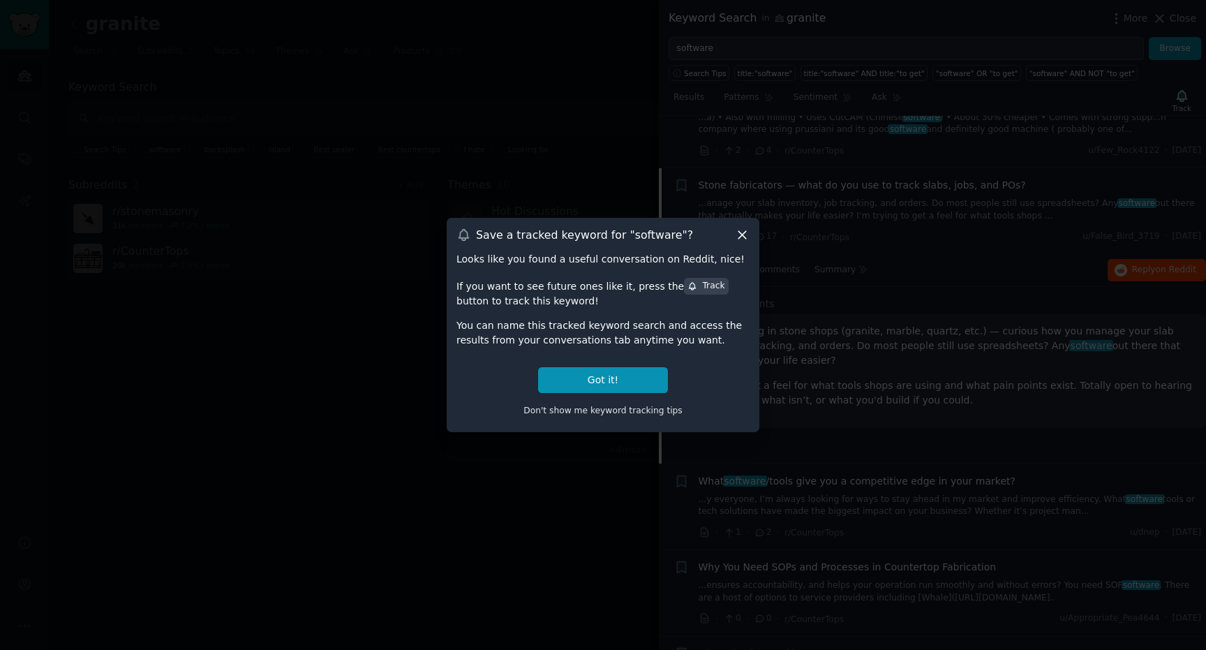
click at [742, 230] on icon at bounding box center [742, 234] width 15 height 15
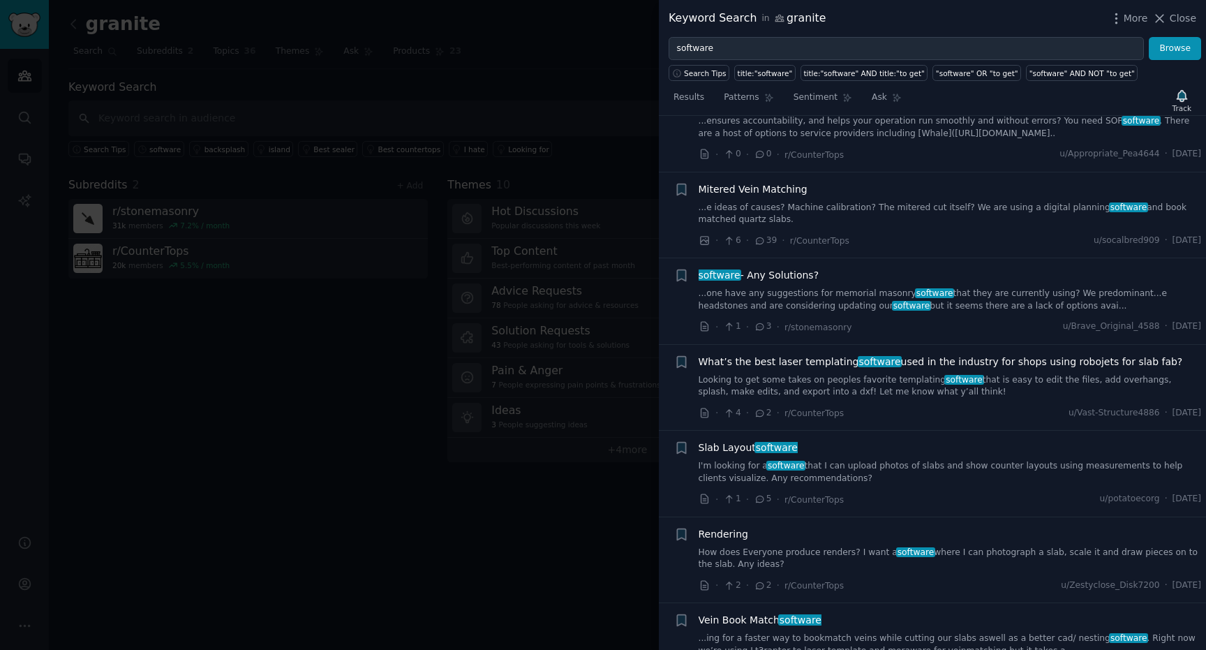
scroll to position [700, 0]
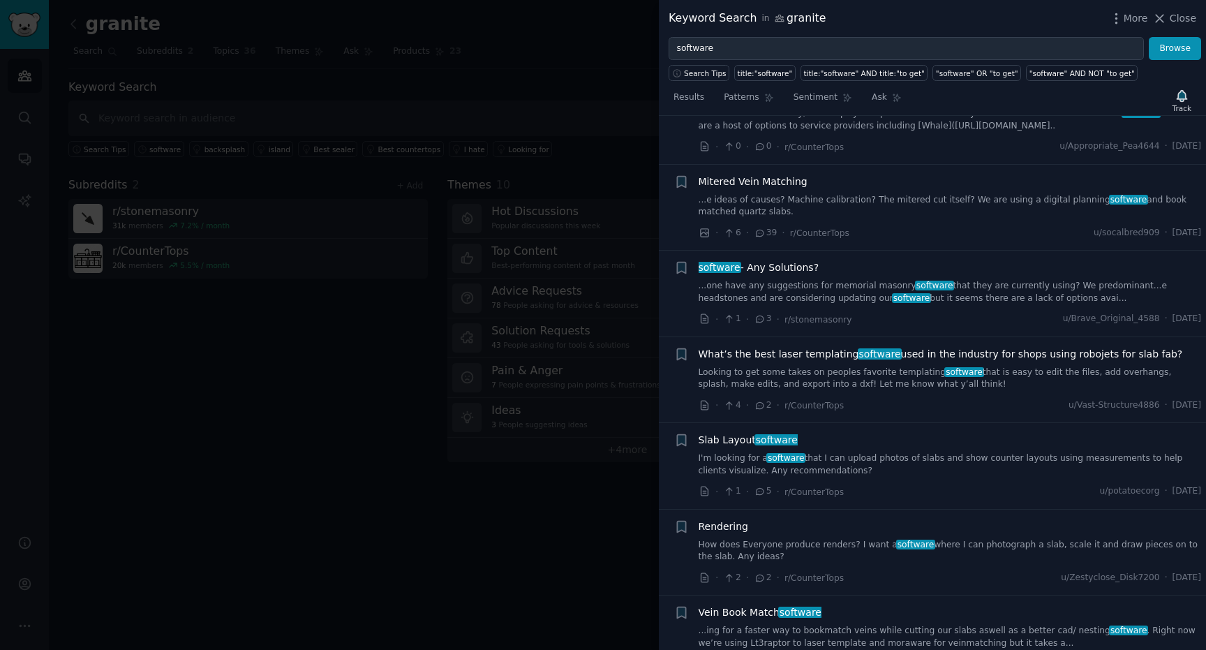
click at [802, 260] on span "software - Any Solutions?" at bounding box center [759, 267] width 121 height 15
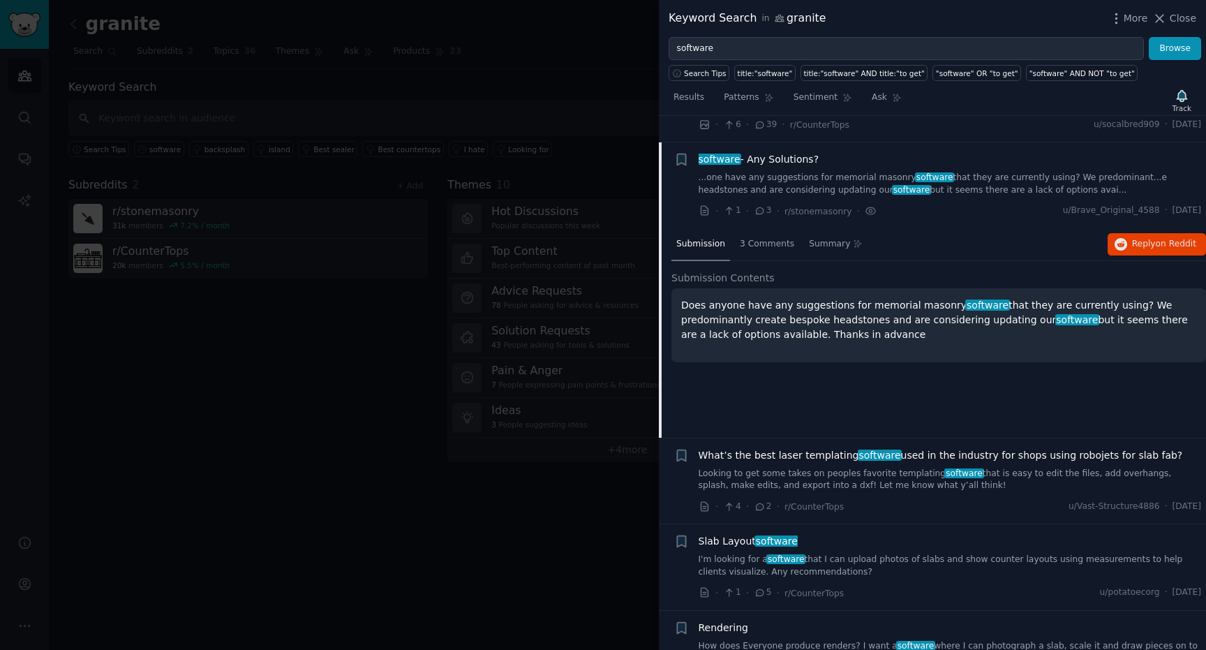
scroll to position [613, 0]
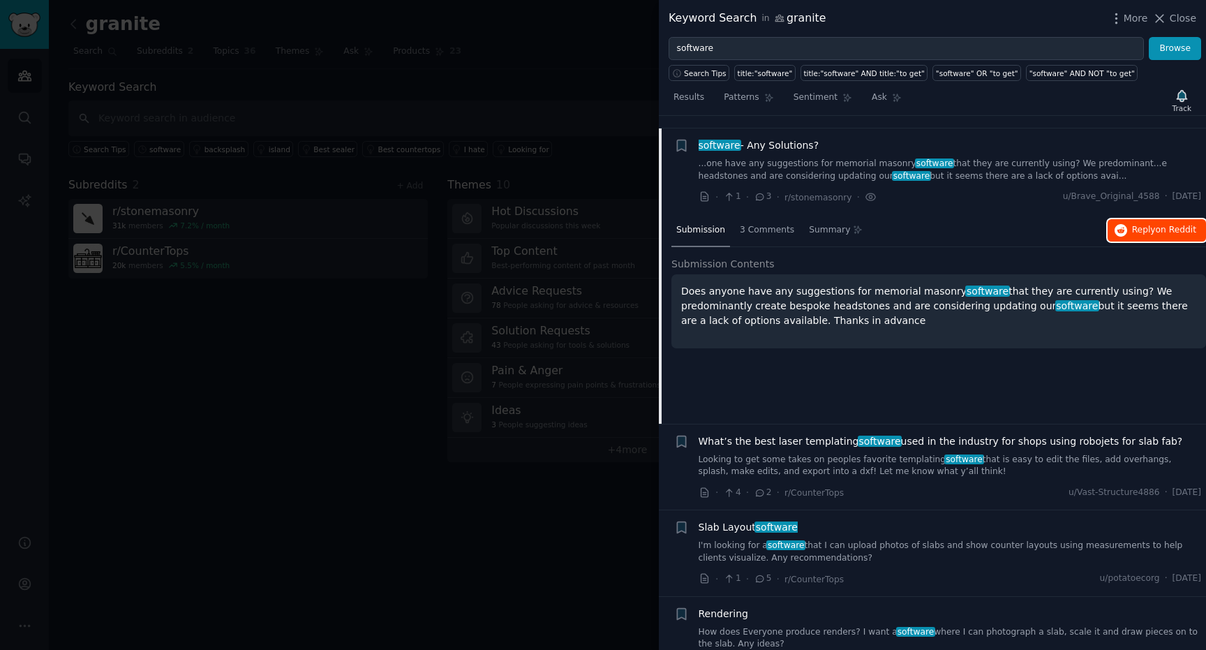
click at [1166, 225] on span "on Reddit" at bounding box center [1176, 230] width 40 height 10
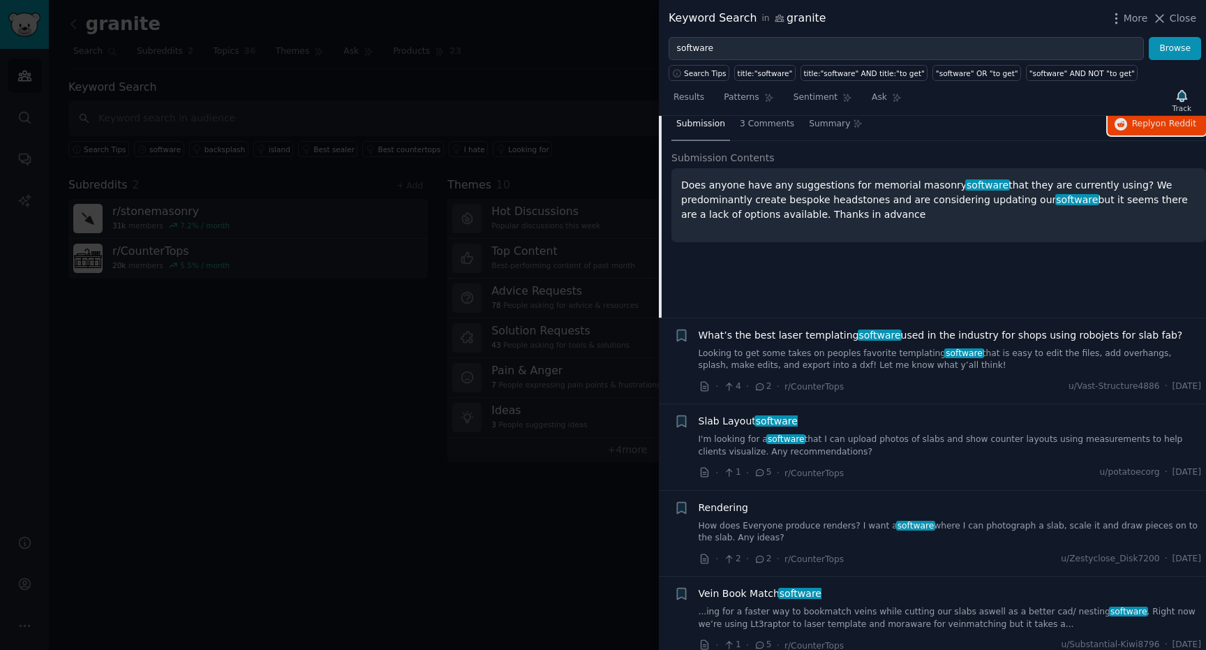
scroll to position [756, 0]
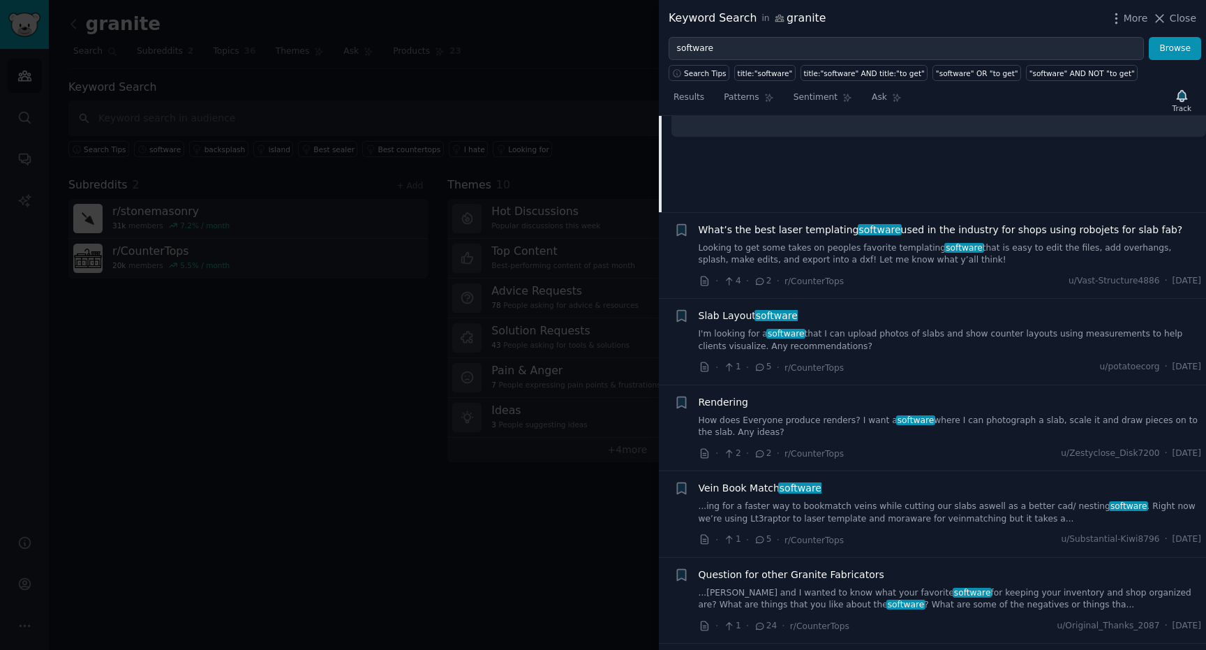
click at [916, 328] on link "I'm looking for a software that I can upload photos of slabs and show counter l…" at bounding box center [950, 340] width 503 height 24
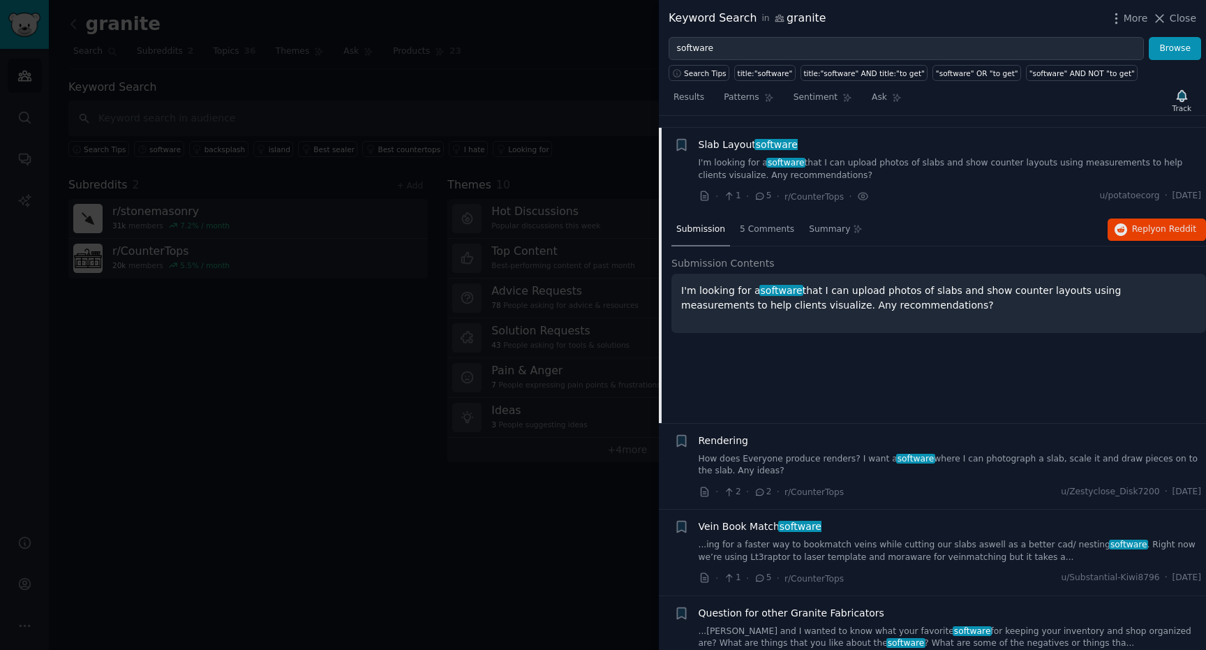
scroll to position [785, 0]
click at [1149, 225] on button "Reply on Reddit" at bounding box center [1156, 230] width 98 height 22
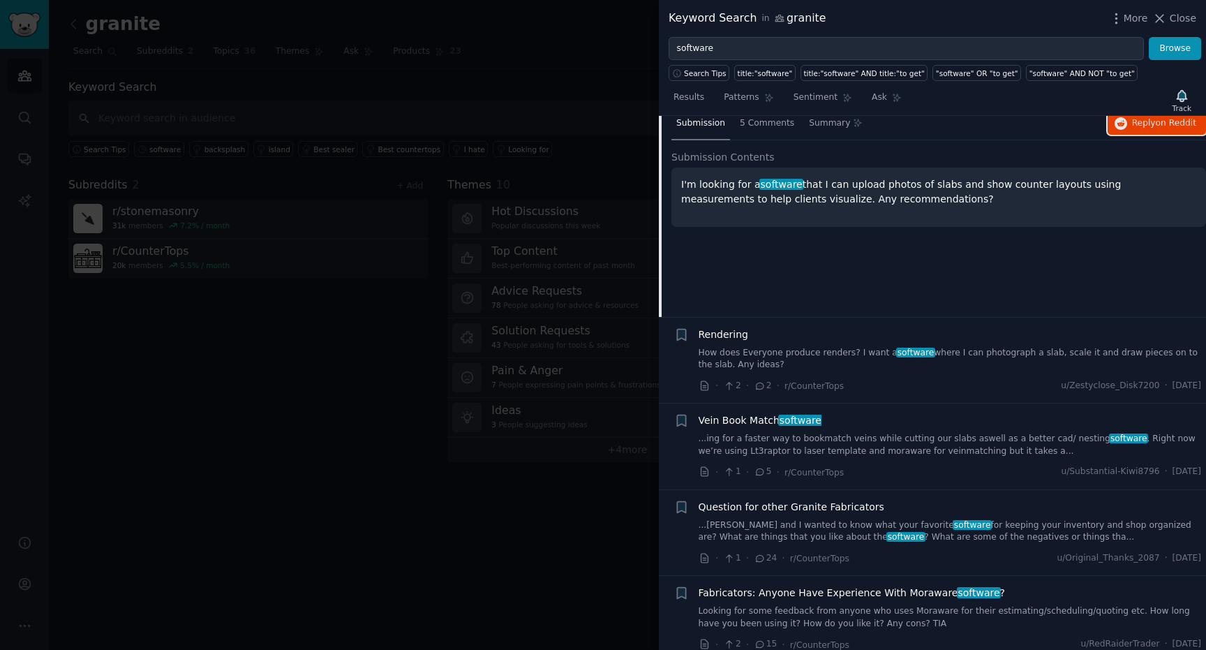
scroll to position [901, 0]
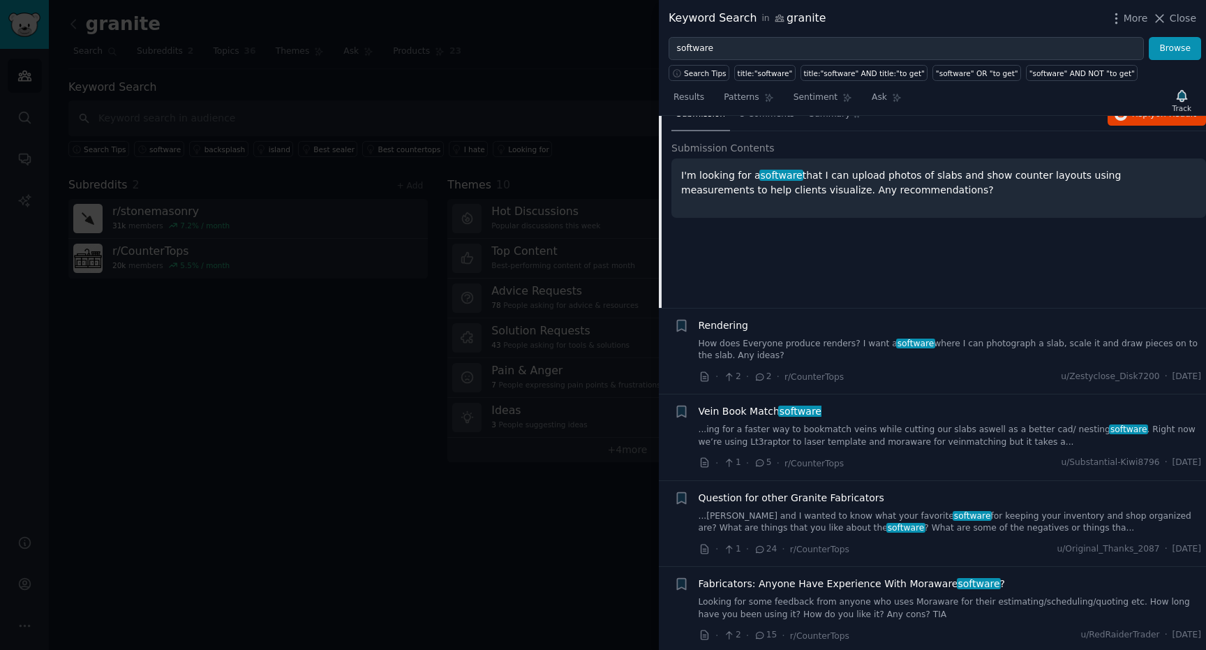
click at [957, 338] on link "How does Everyone produce renders? I want a software where I can photograph a s…" at bounding box center [950, 350] width 503 height 24
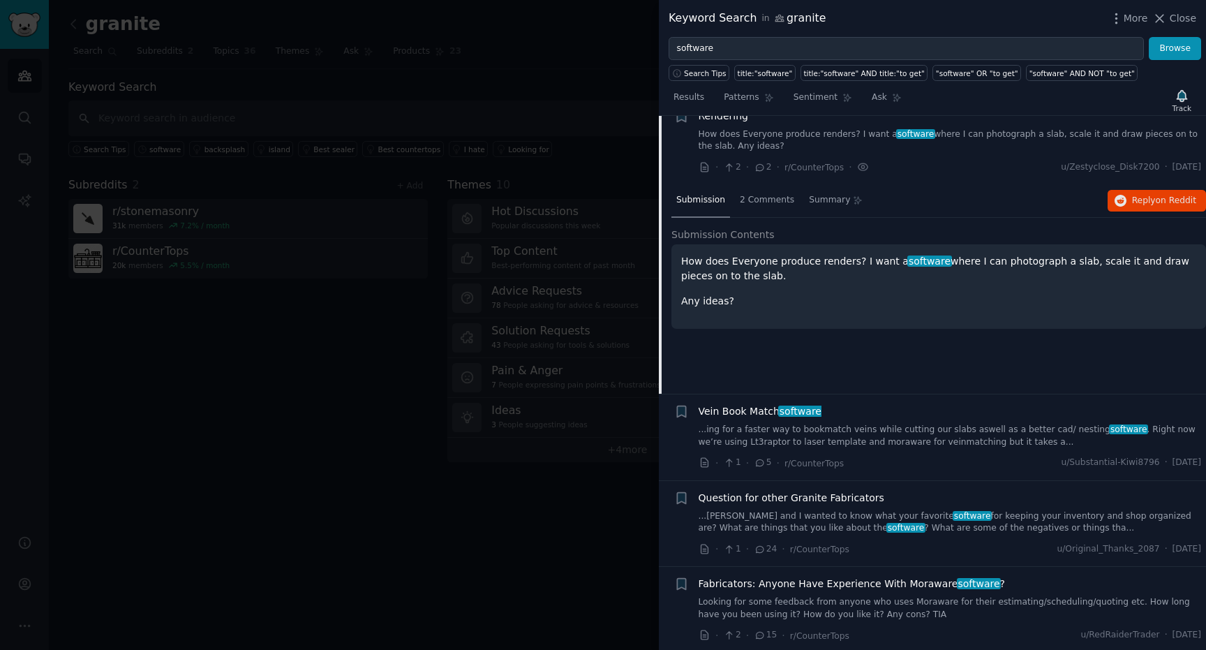
scroll to position [872, 0]
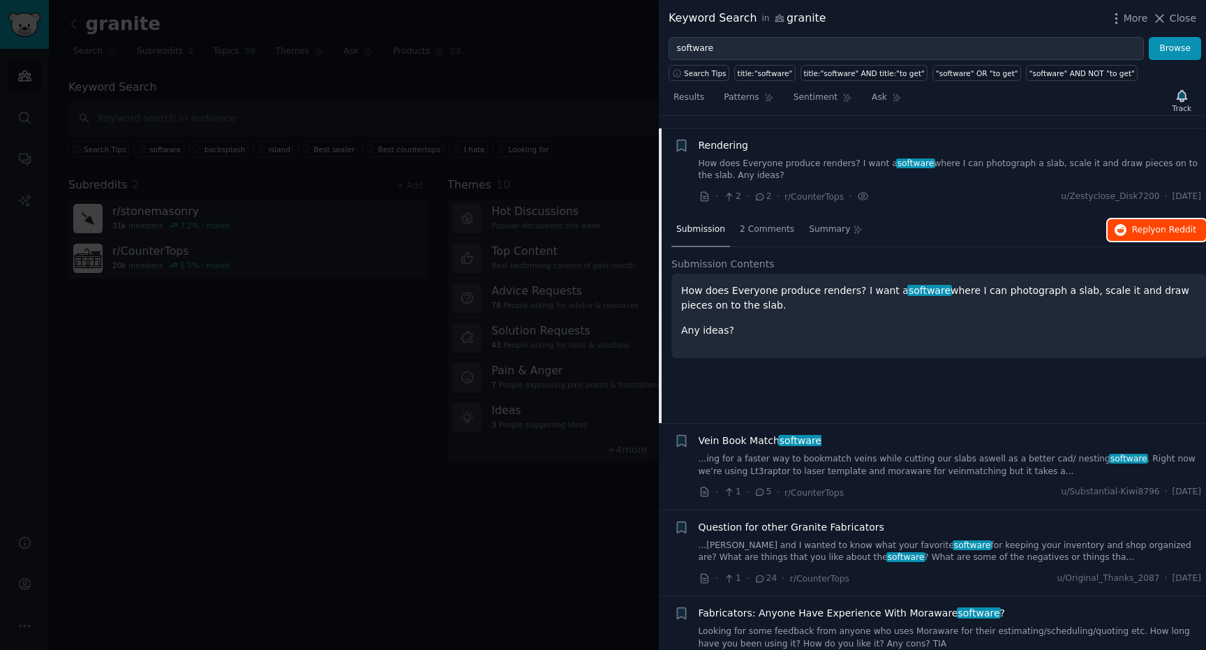
click at [1149, 225] on button "Reply on Reddit" at bounding box center [1156, 230] width 98 height 22
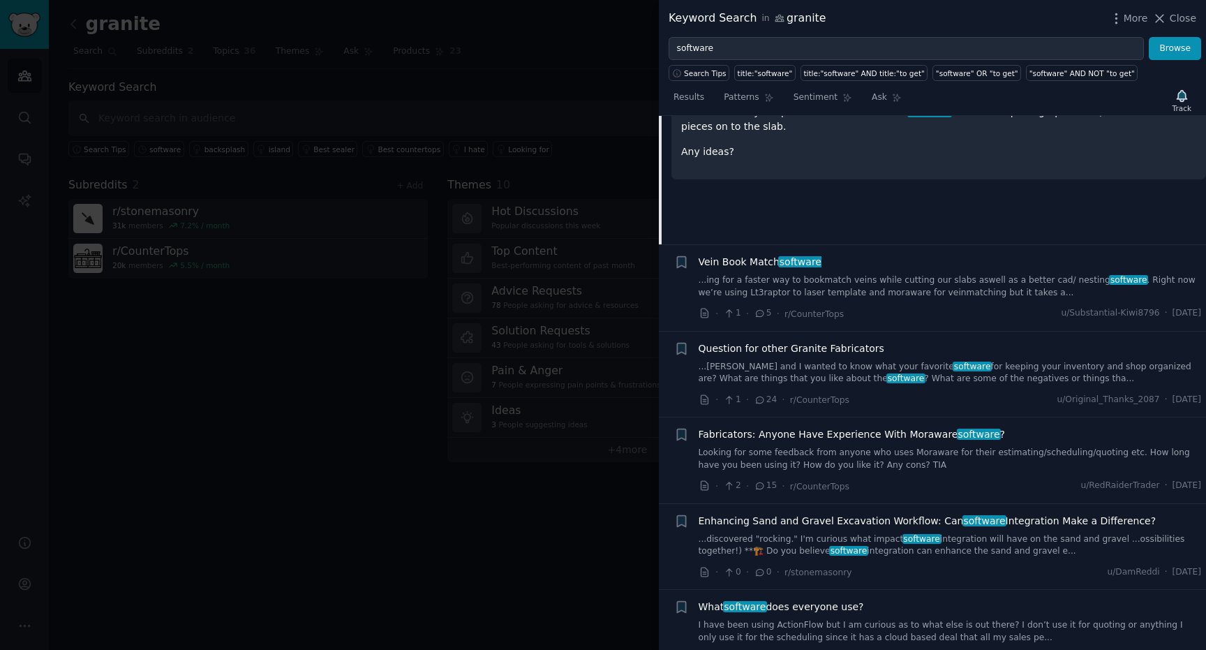
click at [955, 447] on link "Looking for some feedback from anyone who uses Moraware for their estimating/sc…" at bounding box center [950, 459] width 503 height 24
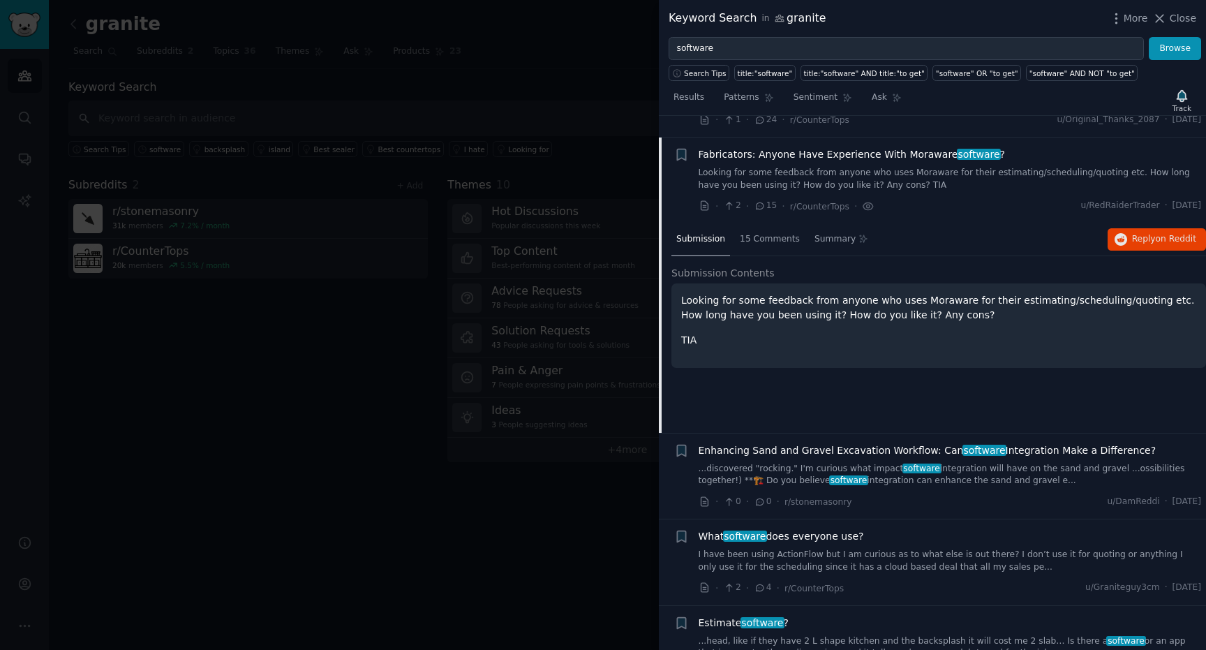
scroll to position [1130, 0]
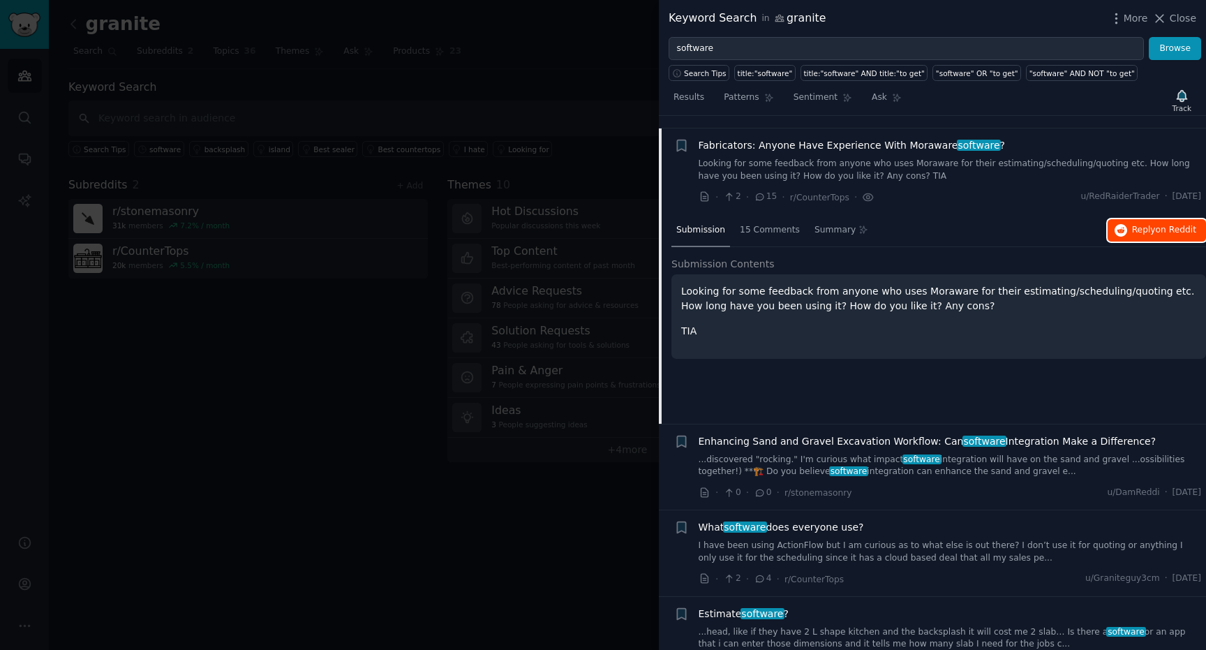
click at [1166, 225] on span "on Reddit" at bounding box center [1176, 230] width 40 height 10
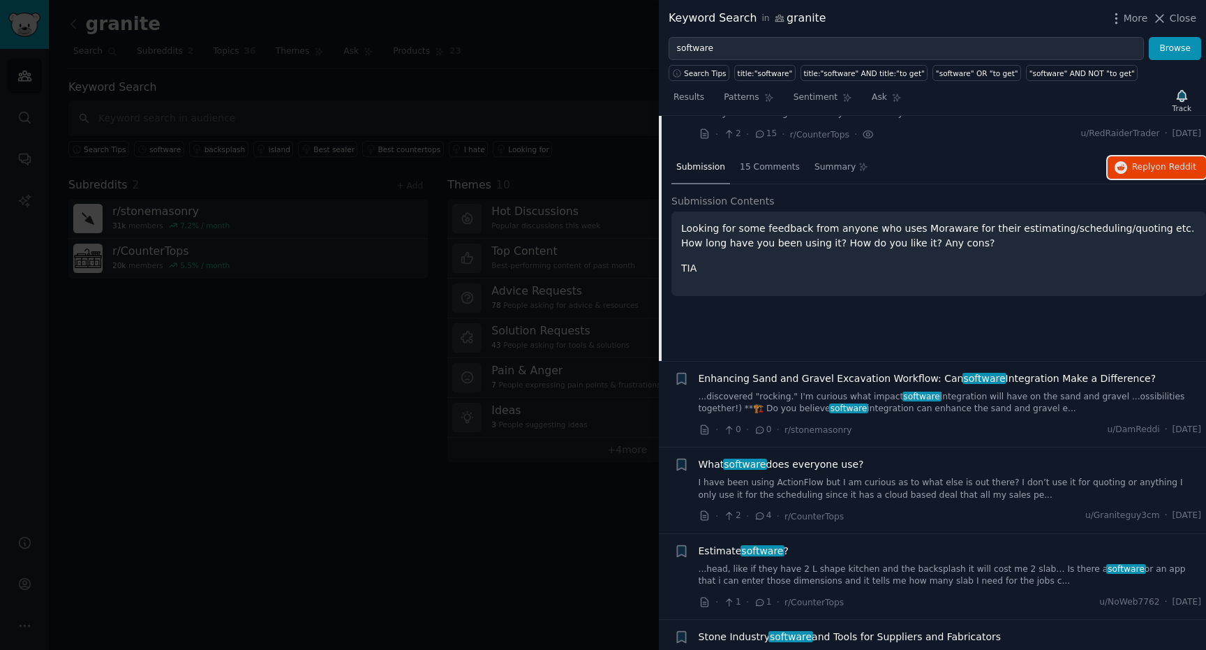
scroll to position [1212, 0]
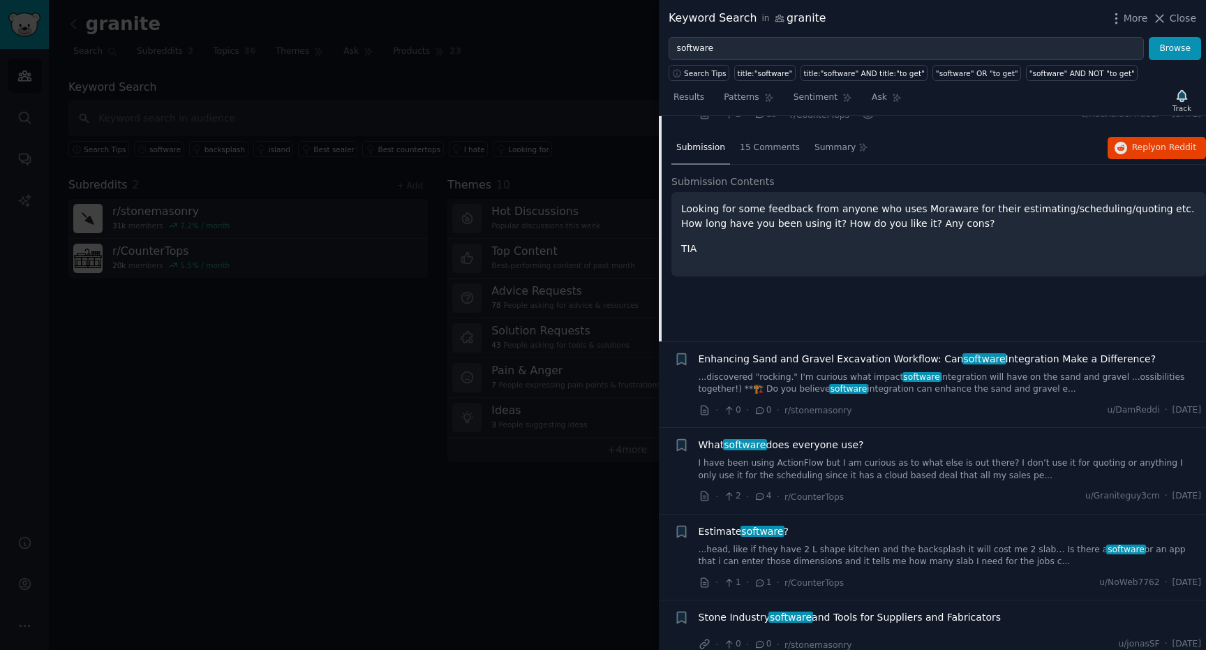
click at [913, 457] on link "I have been using ActionFlow but I am curious as to what else is out there? I d…" at bounding box center [950, 469] width 503 height 24
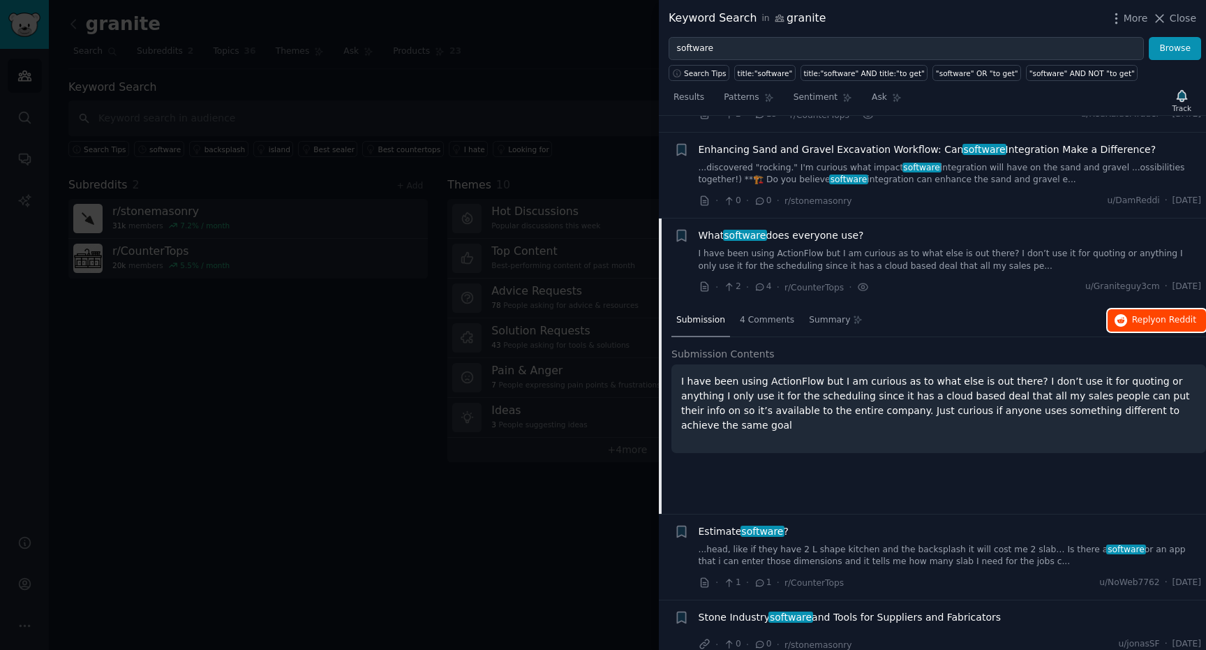
click at [1152, 314] on span "Reply on Reddit" at bounding box center [1164, 320] width 64 height 13
click at [908, 528] on div "Estimate software ? ...head, like if they have 2 L shape kitchen and the backsp…" at bounding box center [950, 546] width 503 height 44
click at [905, 544] on link "...head, like if they have 2 L shape kitchen and the backsplash it will cost me…" at bounding box center [950, 556] width 503 height 24
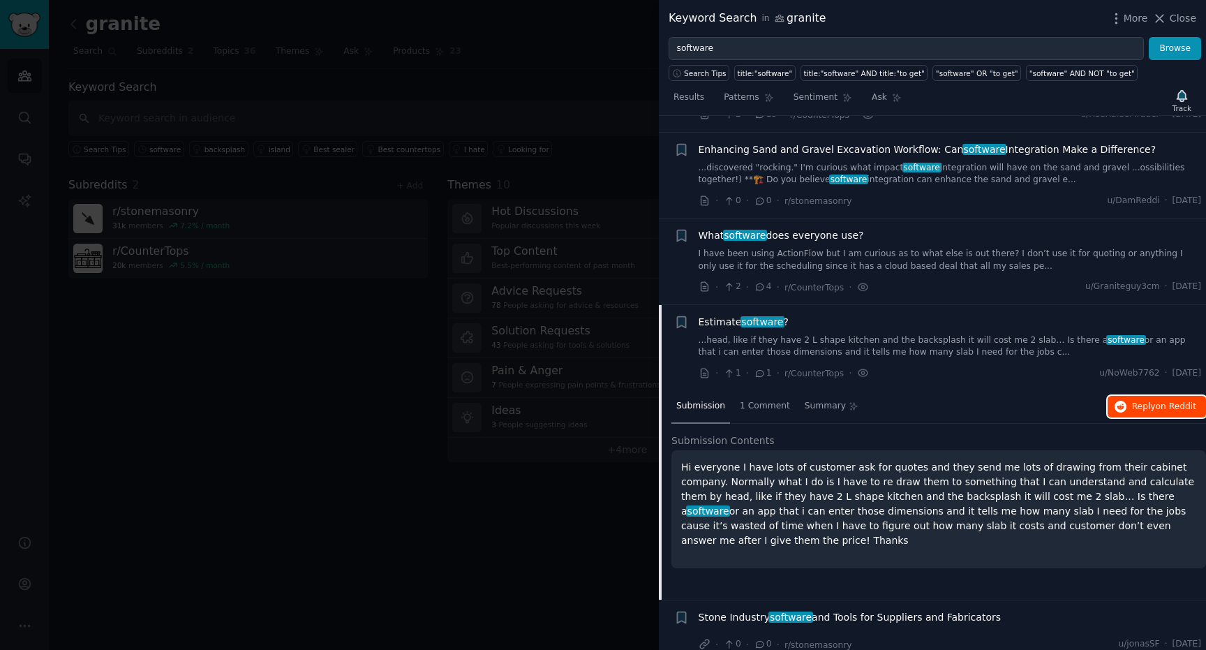
click at [1126, 396] on button "Reply on Reddit" at bounding box center [1156, 407] width 98 height 22
